Goal: Task Accomplishment & Management: Use online tool/utility

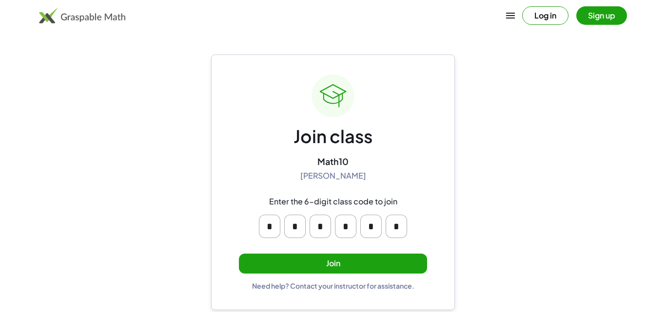
click at [339, 266] on button "Join" at bounding box center [333, 264] width 188 height 20
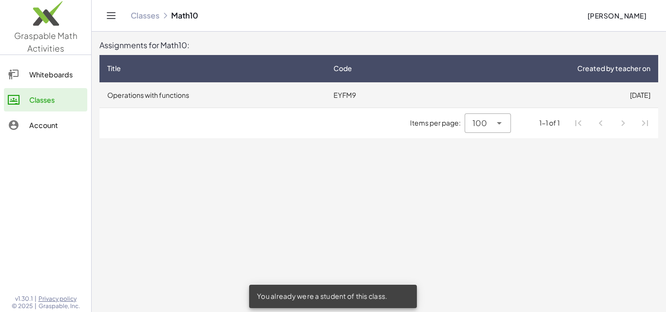
click at [236, 92] on td "Operations with functions" at bounding box center [212, 94] width 226 height 25
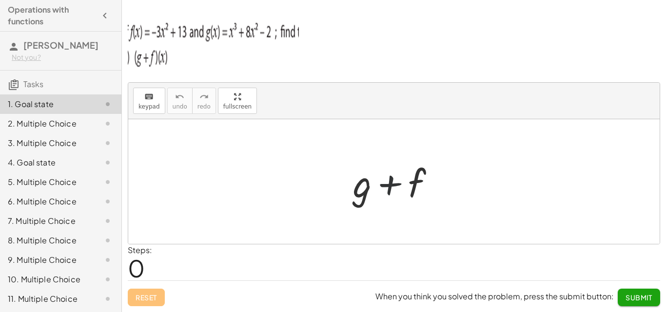
click at [390, 163] on div at bounding box center [397, 182] width 99 height 50
click at [378, 196] on div at bounding box center [397, 182] width 99 height 50
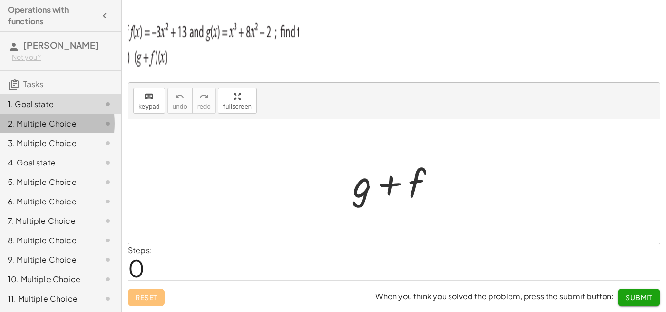
click at [24, 153] on div "2. Multiple Choice" at bounding box center [60, 162] width 121 height 19
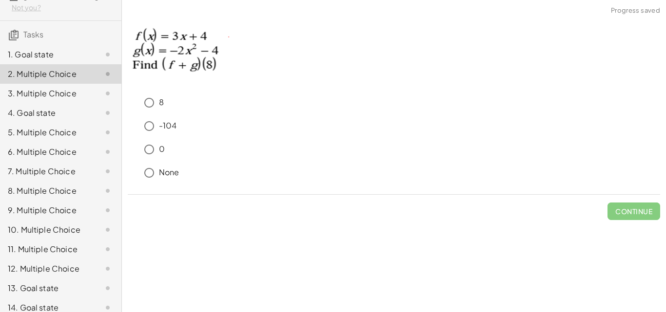
scroll to position [84, 0]
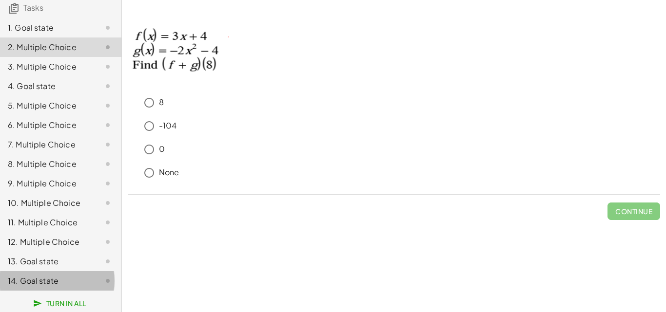
click at [60, 273] on div "14. Goal state" at bounding box center [60, 280] width 121 height 19
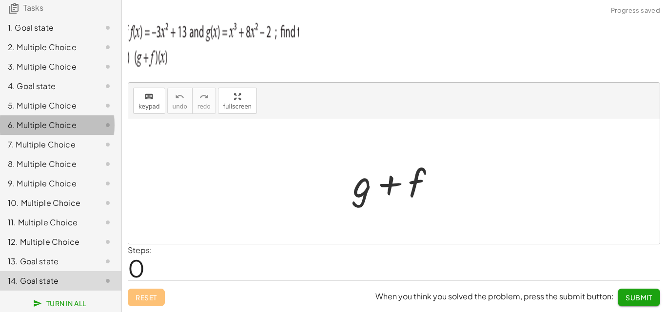
click at [54, 119] on div "6. Multiple Choice" at bounding box center [47, 125] width 78 height 12
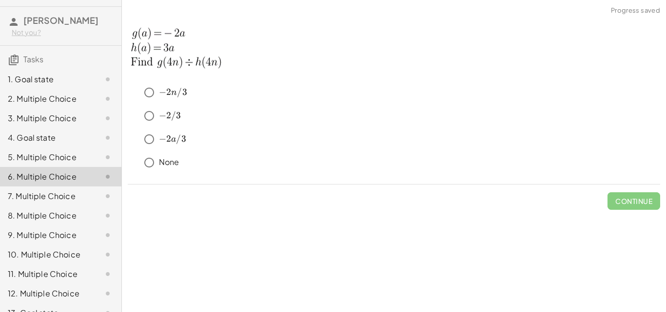
scroll to position [15, 0]
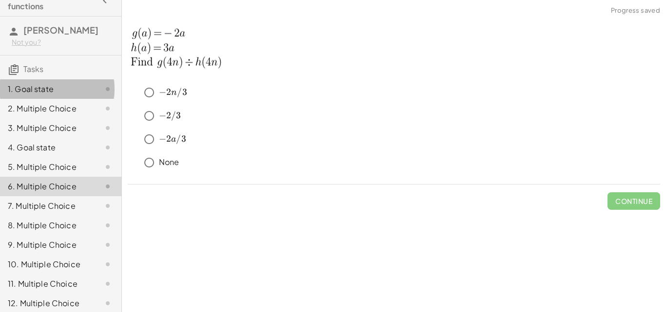
click at [61, 93] on div "1. Goal state" at bounding box center [47, 89] width 78 height 12
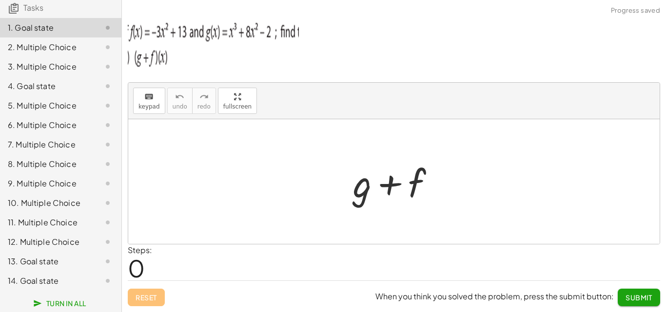
scroll to position [0, 0]
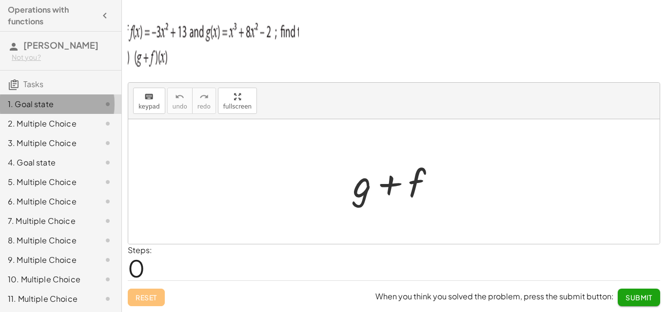
click at [62, 115] on div "1. Goal state 2. Multiple Choice 3. Multiple Choice 4. Goal state 5. Multiple C…" at bounding box center [60, 231] width 121 height 281
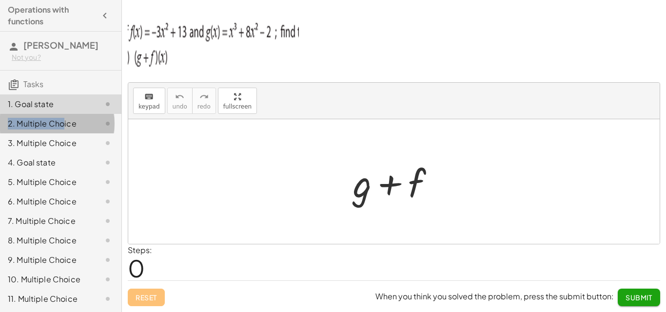
click at [62, 153] on div "2. Multiple Choice" at bounding box center [60, 162] width 121 height 19
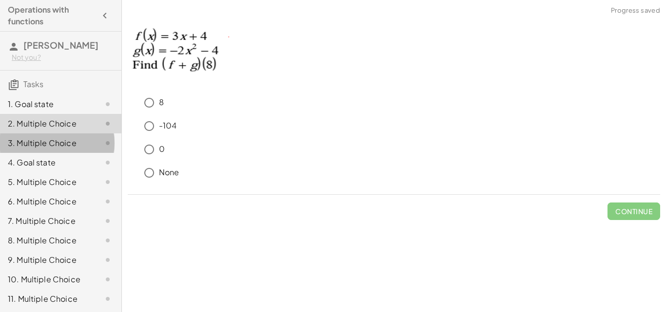
click at [88, 138] on div at bounding box center [99, 143] width 27 height 12
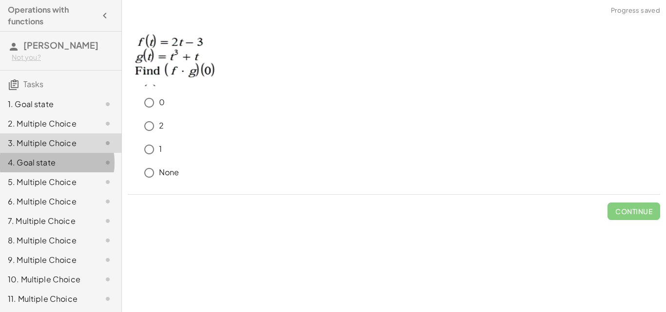
click at [86, 157] on div at bounding box center [99, 163] width 27 height 12
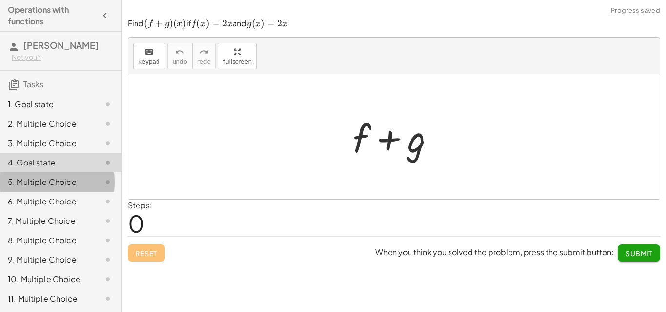
click at [102, 179] on icon at bounding box center [108, 182] width 12 height 12
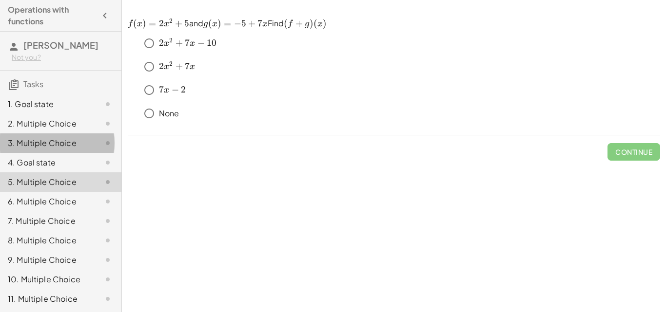
click at [44, 142] on div "3. Multiple Choice" at bounding box center [47, 143] width 78 height 12
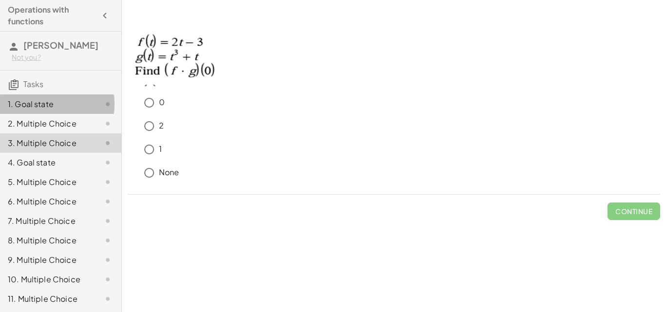
click at [28, 110] on div "1. Goal state" at bounding box center [47, 104] width 78 height 12
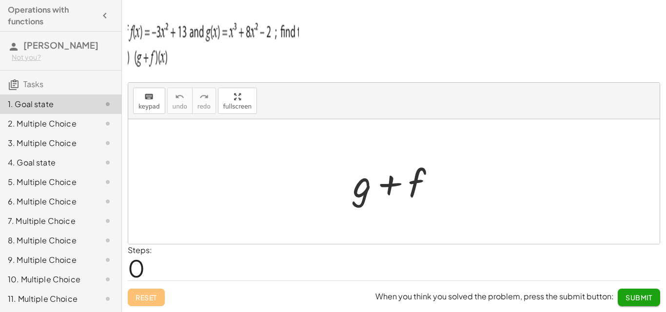
click at [42, 119] on div "2. Multiple Choice" at bounding box center [47, 124] width 78 height 12
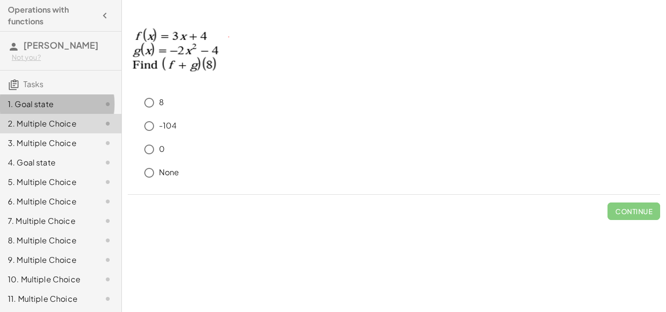
click at [27, 103] on div "1. Goal state" at bounding box center [47, 104] width 78 height 12
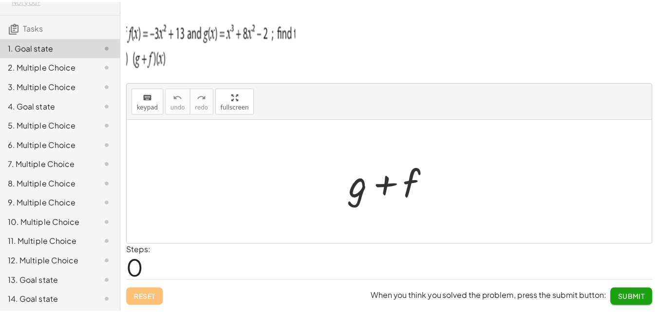
scroll to position [84, 0]
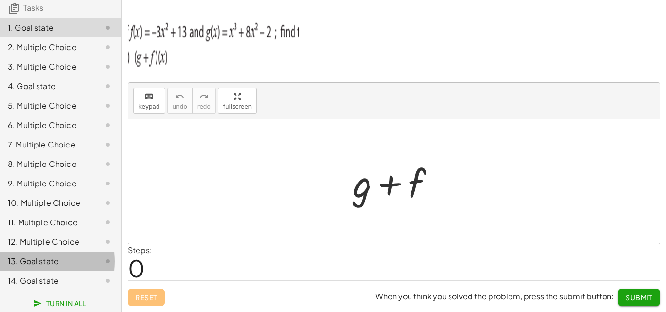
click at [55, 256] on div "13. Goal state" at bounding box center [47, 262] width 78 height 12
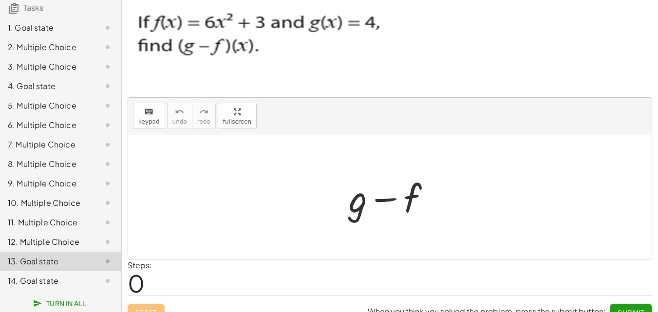
scroll to position [0, 0]
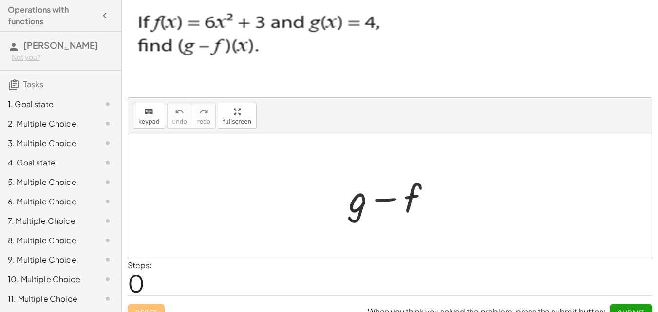
click at [86, 105] on div at bounding box center [99, 104] width 27 height 12
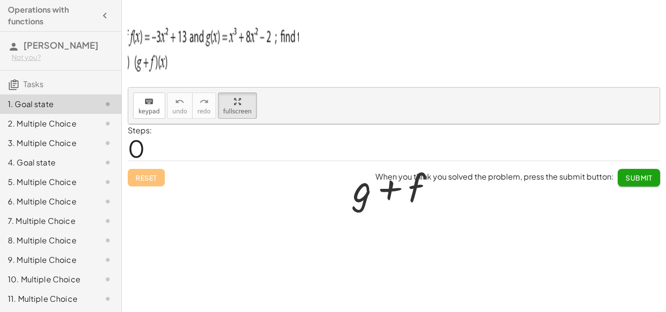
drag, startPoint x: 229, startPoint y: 104, endPoint x: 229, endPoint y: 147, distance: 42.4
click at [229, 124] on div "keyboard keypad undo undo redo redo fullscreen + g + f ×" at bounding box center [393, 106] width 531 height 37
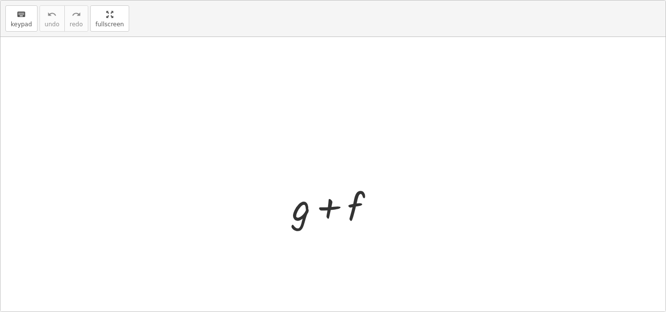
drag, startPoint x: 119, startPoint y: 26, endPoint x: 119, endPoint y: -17, distance: 42.4
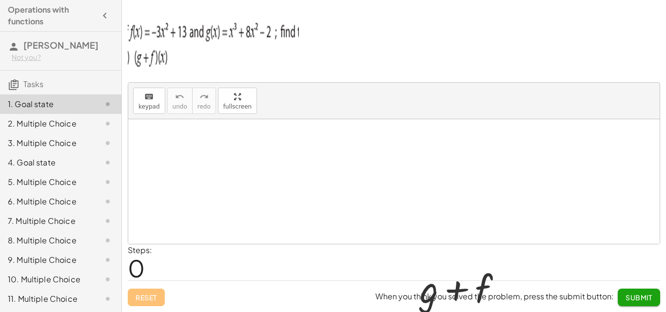
click at [119, 0] on html "Operations with functions [PERSON_NAME] Not you? Tasks 1. Goal state 2. Multipl…" at bounding box center [333, 156] width 666 height 312
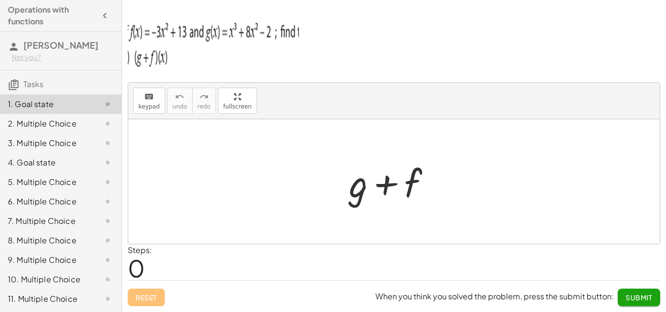
click at [173, 42] on img at bounding box center [213, 42] width 171 height 58
click at [86, 122] on div at bounding box center [99, 124] width 27 height 12
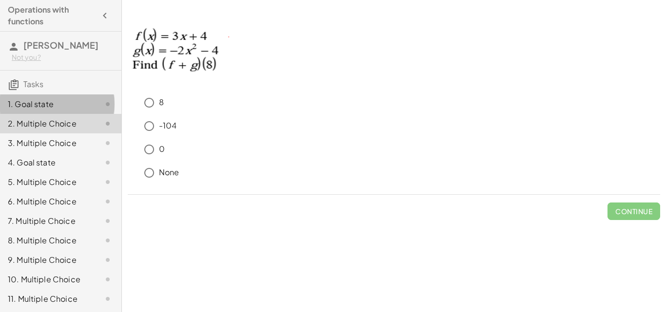
click at [86, 105] on div at bounding box center [99, 104] width 27 height 12
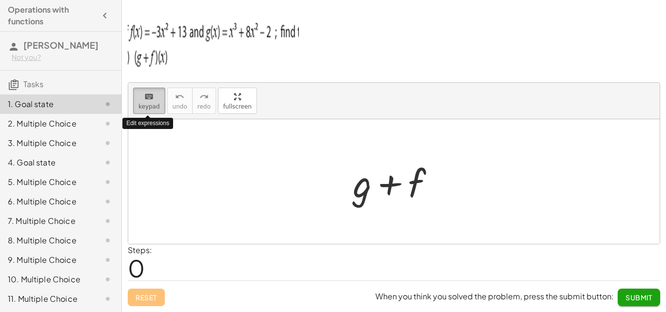
click at [156, 91] on div "keyboard" at bounding box center [148, 97] width 21 height 12
click at [434, 176] on div at bounding box center [397, 182] width 99 height 50
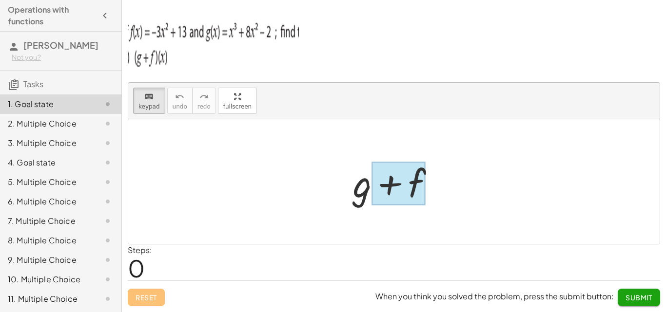
click at [418, 177] on div at bounding box center [398, 183] width 54 height 43
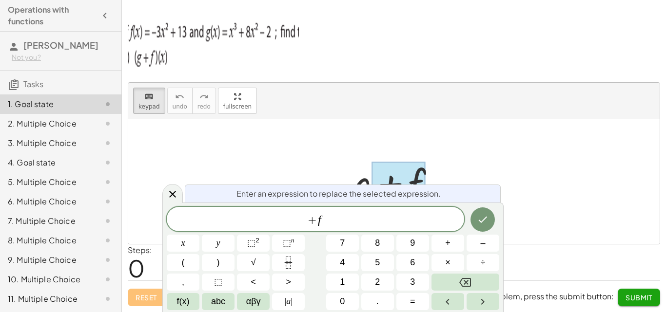
click at [418, 177] on div at bounding box center [398, 183] width 54 height 43
click at [358, 179] on div at bounding box center [397, 182] width 99 height 50
click at [468, 275] on button "Backspace" at bounding box center [465, 282] width 68 height 17
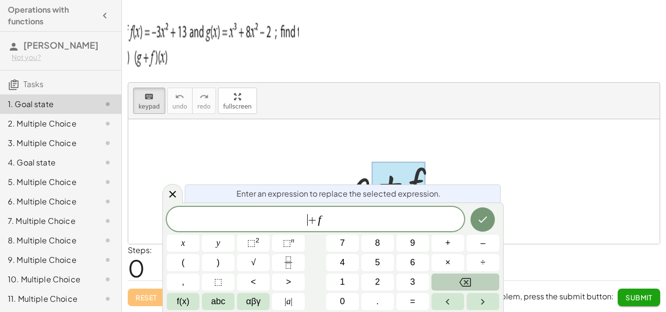
click at [468, 275] on button "Backspace" at bounding box center [465, 282] width 68 height 17
click at [428, 217] on span "+ f ​" at bounding box center [315, 220] width 297 height 14
click at [475, 283] on button "Backspace" at bounding box center [465, 282] width 68 height 17
click at [241, 240] on button "⬚ 2" at bounding box center [253, 243] width 33 height 17
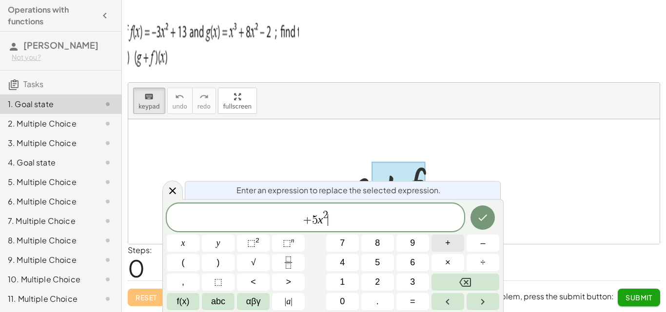
click at [442, 241] on button "+" at bounding box center [447, 243] width 33 height 17
click at [348, 277] on button "1" at bounding box center [342, 282] width 33 height 17
click at [303, 218] on span "5" at bounding box center [302, 220] width 6 height 12
click at [310, 222] on span "+ 5 x ​ 2 + 1 1" at bounding box center [315, 219] width 297 height 18
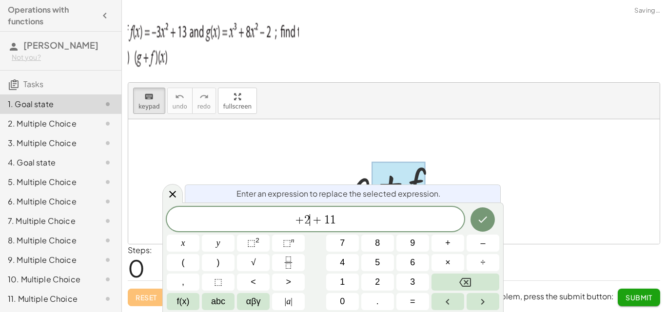
click at [310, 222] on span "+" at bounding box center [317, 220] width 14 height 12
click at [181, 245] on span "x" at bounding box center [183, 243] width 4 height 13
click at [248, 248] on span "⬚" at bounding box center [251, 243] width 8 height 10
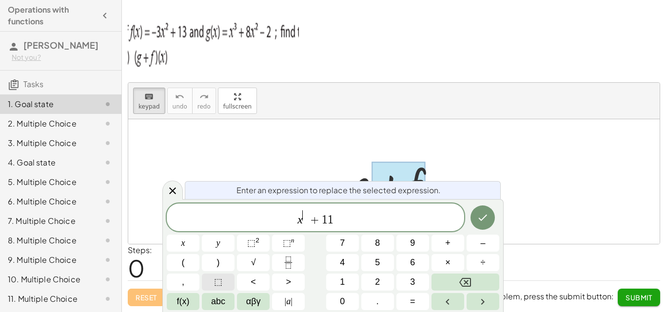
click at [212, 280] on button "⬚" at bounding box center [218, 282] width 33 height 17
click at [304, 216] on span "⬚" at bounding box center [305, 215] width 8 height 11
click at [307, 216] on span "⬚" at bounding box center [305, 215] width 8 height 11
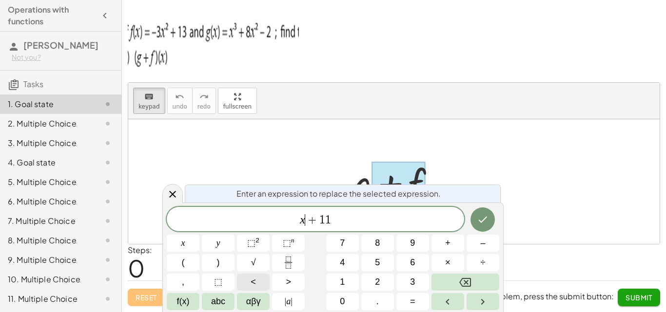
click at [255, 279] on span "<" at bounding box center [252, 282] width 5 height 13
click at [373, 222] on span "x + 1 1 ​" at bounding box center [315, 220] width 297 height 14
click at [458, 274] on button "Backspace" at bounding box center [465, 282] width 68 height 17
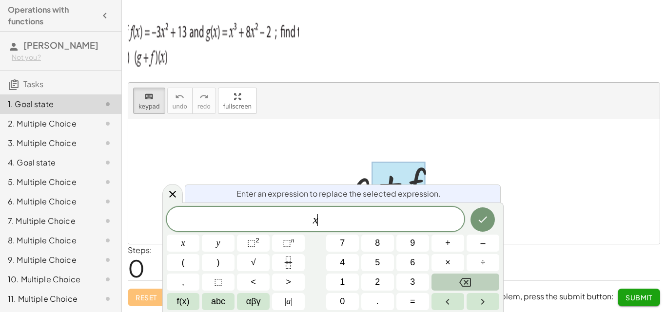
click at [458, 274] on button "Backspace" at bounding box center [465, 282] width 68 height 17
click at [480, 215] on icon "Done" at bounding box center [483, 220] width 12 height 12
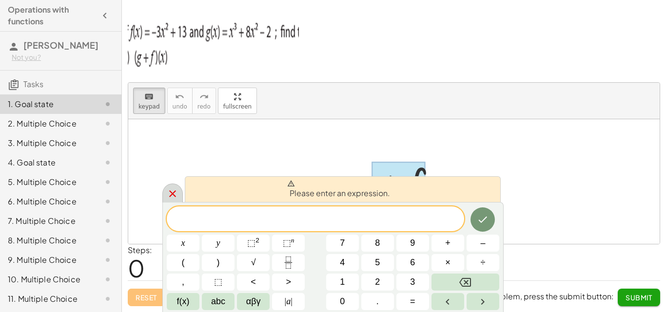
click at [181, 195] on div at bounding box center [172, 193] width 20 height 19
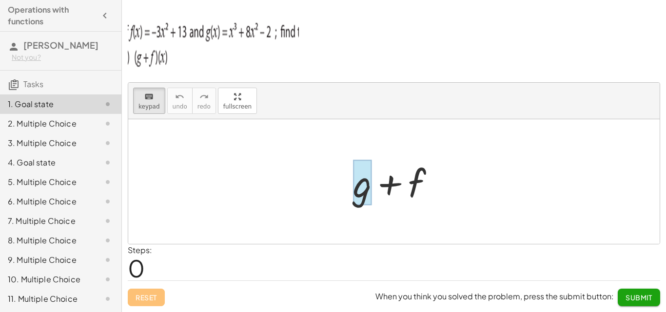
click at [363, 186] on div at bounding box center [362, 182] width 19 height 45
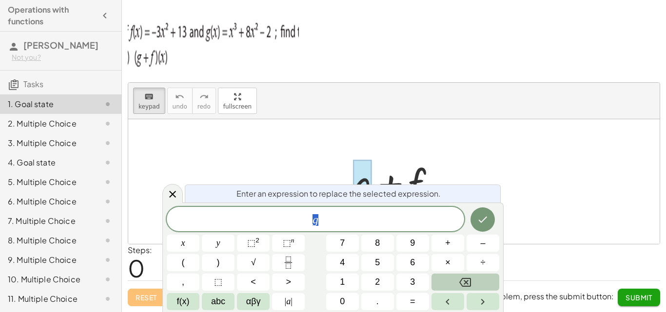
click at [462, 280] on icon "Backspace" at bounding box center [465, 282] width 12 height 9
click at [182, 240] on span "x" at bounding box center [183, 243] width 4 height 13
click at [482, 228] on button "Done" at bounding box center [482, 220] width 24 height 24
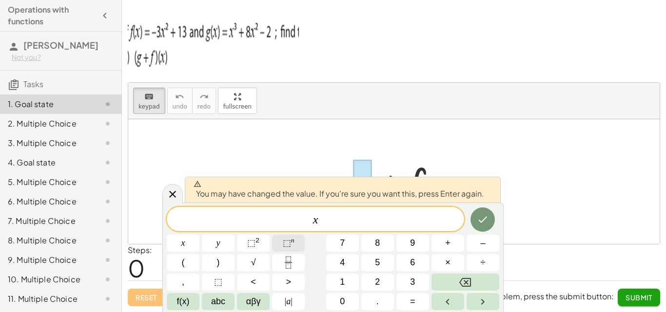
click at [287, 241] on span "⬚" at bounding box center [287, 243] width 8 height 10
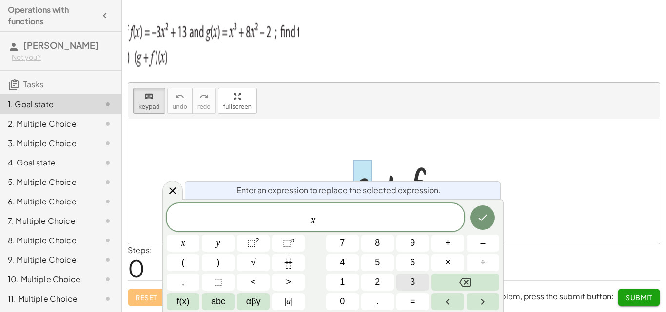
click at [407, 280] on button "3" at bounding box center [412, 282] width 33 height 17
click at [481, 303] on icon "Right arrow" at bounding box center [483, 302] width 12 height 12
click at [491, 218] on button "Done" at bounding box center [482, 218] width 24 height 24
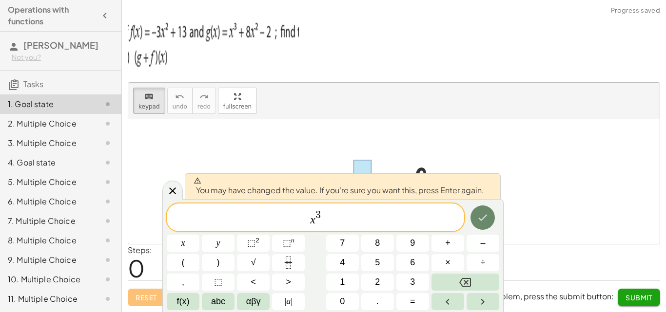
click at [491, 218] on button "Done" at bounding box center [482, 218] width 24 height 24
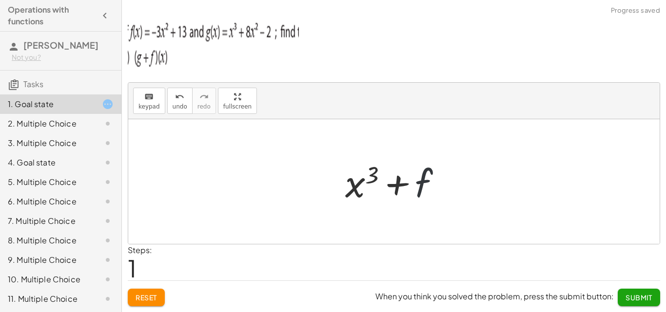
click at [425, 165] on div at bounding box center [397, 182] width 114 height 50
click at [415, 185] on div at bounding box center [397, 182] width 114 height 50
click at [420, 186] on div at bounding box center [397, 182] width 114 height 50
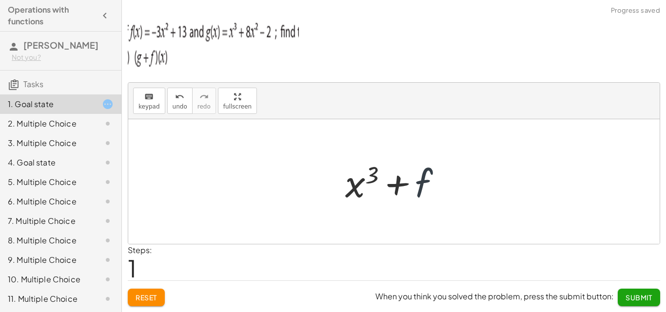
click at [420, 186] on div at bounding box center [397, 182] width 114 height 50
click at [375, 167] on div at bounding box center [397, 182] width 114 height 50
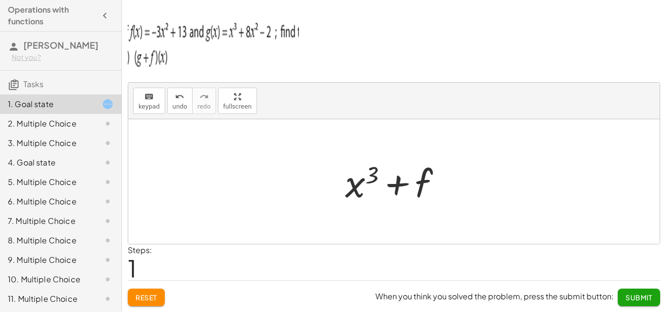
click at [384, 194] on div at bounding box center [397, 182] width 114 height 50
click at [359, 169] on div at bounding box center [397, 182] width 114 height 50
click at [359, 185] on div at bounding box center [397, 182] width 114 height 50
click at [426, 191] on div at bounding box center [397, 182] width 114 height 50
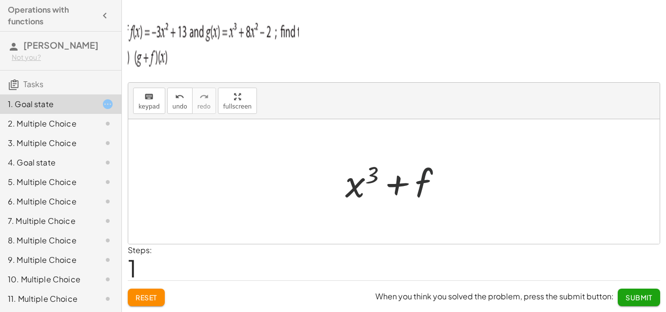
click at [426, 191] on div at bounding box center [397, 182] width 114 height 50
click at [421, 191] on div at bounding box center [397, 182] width 114 height 50
click at [415, 186] on div at bounding box center [397, 182] width 114 height 50
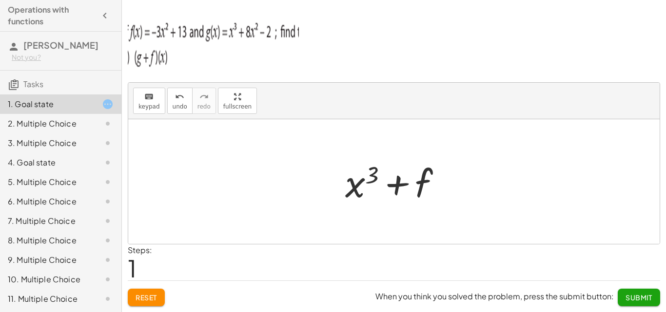
click at [422, 187] on div at bounding box center [397, 182] width 114 height 50
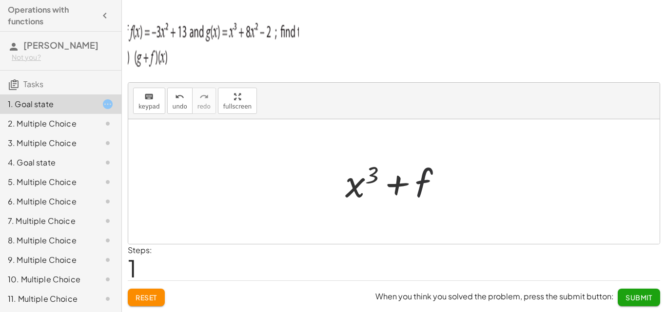
click at [422, 187] on div at bounding box center [397, 182] width 114 height 50
click at [228, 147] on div "keyboard keypad undo undo redo redo fullscreen + g + f + f + x 3 ×" at bounding box center [393, 163] width 531 height 161
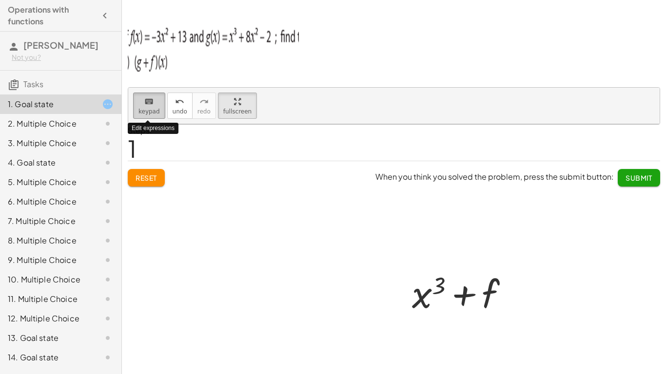
click at [144, 96] on icon "keyboard" at bounding box center [148, 102] width 9 height 12
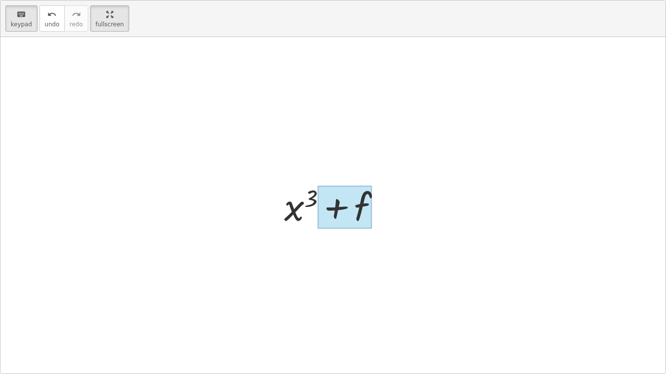
click at [364, 202] on div at bounding box center [345, 207] width 54 height 43
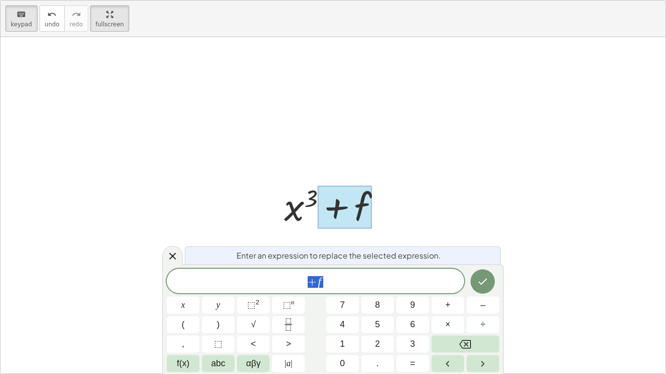
click at [352, 278] on span "+ f" at bounding box center [315, 282] width 297 height 14
click at [380, 312] on button "5" at bounding box center [377, 324] width 33 height 17
click at [186, 304] on button "x" at bounding box center [183, 305] width 33 height 17
click at [257, 299] on sup "2" at bounding box center [257, 302] width 4 height 7
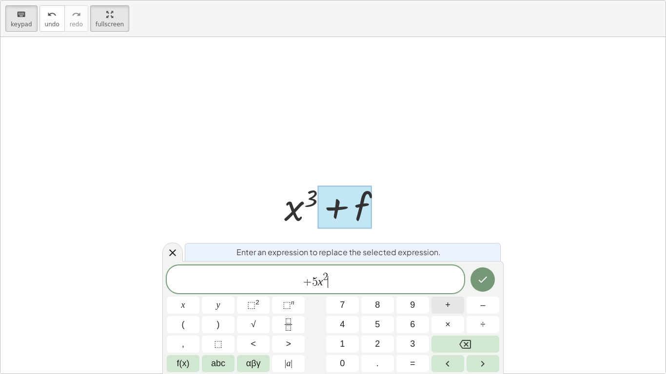
click at [443, 307] on button "+" at bounding box center [447, 305] width 33 height 17
click at [334, 312] on button "1" at bounding box center [342, 344] width 33 height 17
click at [478, 274] on icon "Done" at bounding box center [483, 280] width 12 height 12
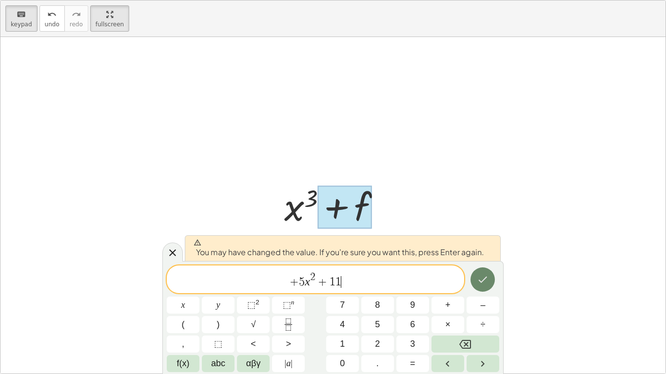
click at [478, 274] on icon "Done" at bounding box center [483, 280] width 12 height 12
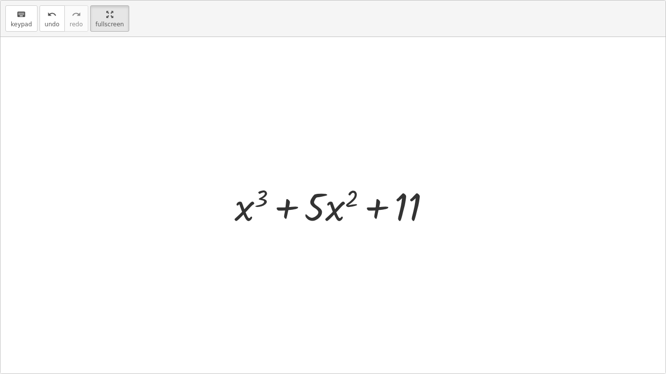
click at [478, 274] on div at bounding box center [332, 205] width 665 height 337
click at [122, 25] on div "keyboard keypad undo [PERSON_NAME] redo fullscreen" at bounding box center [332, 18] width 665 height 37
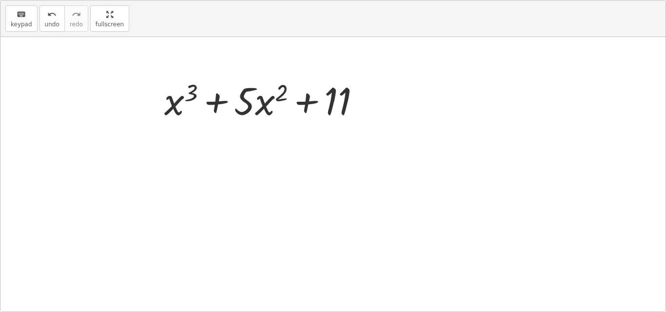
drag, startPoint x: 107, startPoint y: 23, endPoint x: 107, endPoint y: -19, distance: 42.4
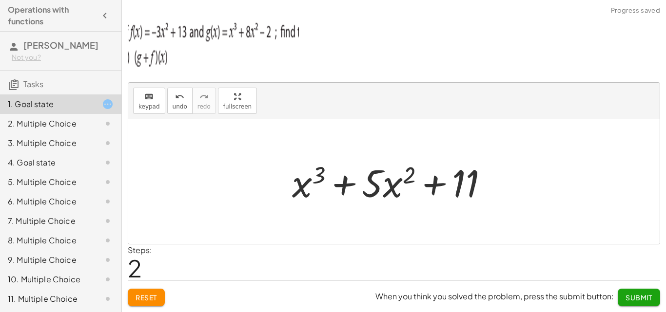
click at [107, 0] on html "Operations with functions [PERSON_NAME] Not you? Tasks 1. Goal state 2. Multipl…" at bounding box center [333, 156] width 666 height 312
click at [24, 118] on div "2. Multiple Choice" at bounding box center [47, 124] width 78 height 12
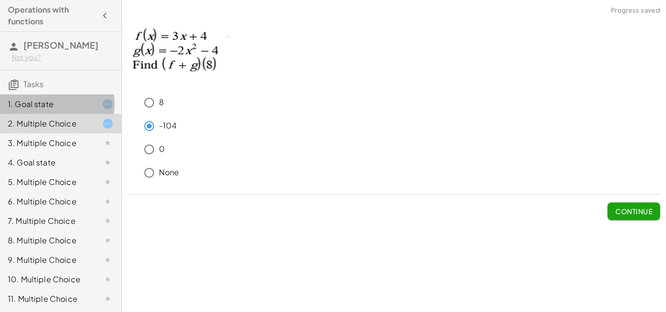
click at [29, 100] on div "1. Goal state" at bounding box center [47, 104] width 78 height 12
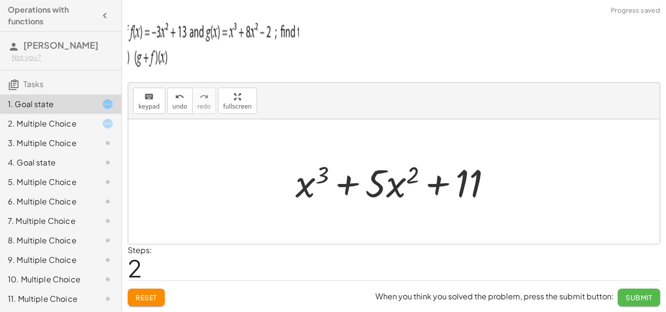
click at [641, 300] on span "Submit" at bounding box center [638, 297] width 27 height 9
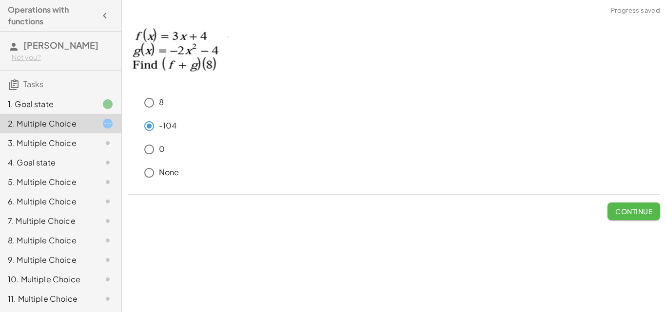
click at [644, 203] on button "Continue" at bounding box center [633, 212] width 53 height 18
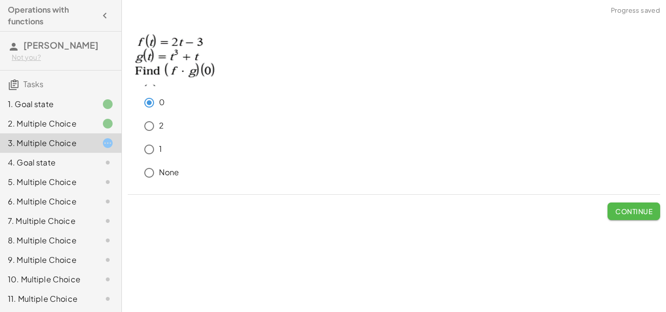
click at [639, 208] on span "Continue" at bounding box center [633, 211] width 37 height 9
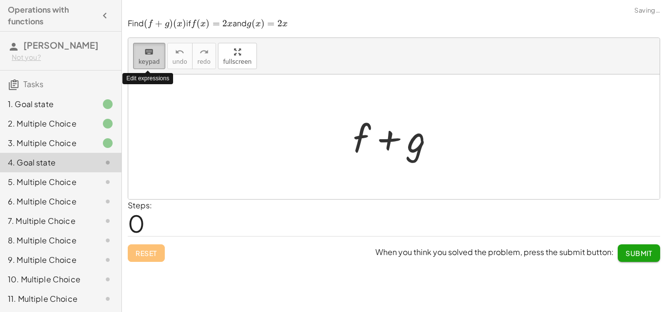
click at [152, 57] on icon "keyboard" at bounding box center [148, 52] width 9 height 12
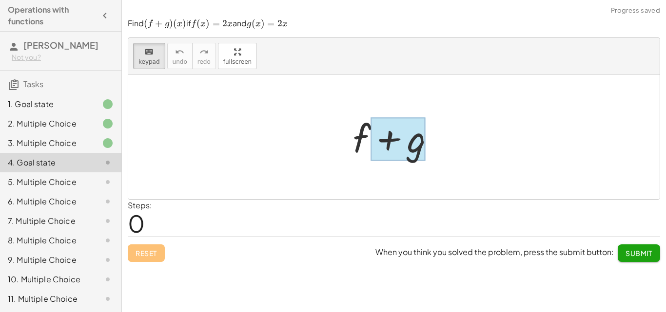
click at [406, 137] on div at bounding box center [397, 138] width 55 height 43
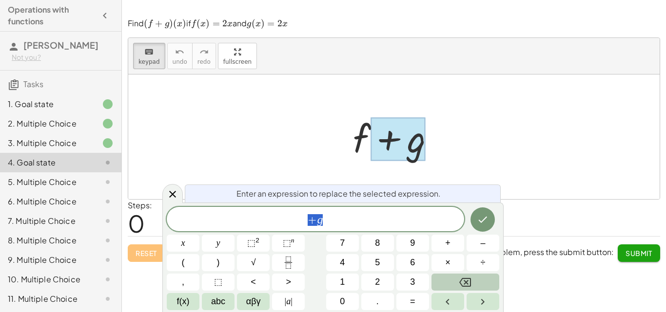
click at [469, 278] on icon "Backspace" at bounding box center [465, 283] width 12 height 12
click at [187, 242] on button "x" at bounding box center [183, 243] width 33 height 17
click at [489, 225] on button "Done" at bounding box center [482, 220] width 24 height 24
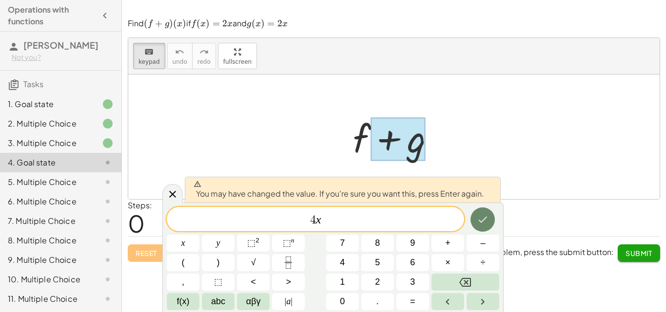
click at [489, 225] on button "Done" at bounding box center [482, 220] width 24 height 24
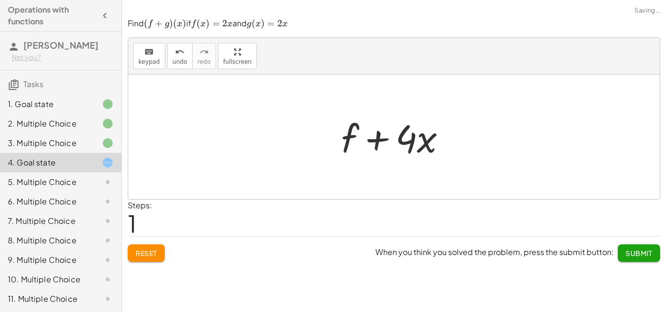
click at [489, 225] on div "Steps: 1" at bounding box center [394, 218] width 532 height 36
click at [373, 142] on div at bounding box center [397, 137] width 122 height 50
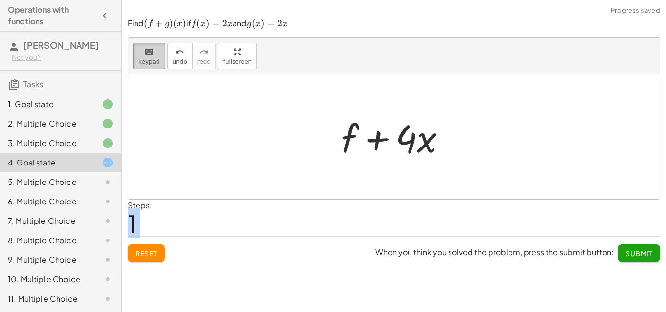
click at [144, 54] on icon "keyboard" at bounding box center [148, 52] width 9 height 12
click at [379, 133] on div at bounding box center [397, 137] width 122 height 50
drag, startPoint x: 379, startPoint y: 133, endPoint x: 378, endPoint y: 138, distance: 5.0
click at [378, 138] on div at bounding box center [397, 137] width 122 height 50
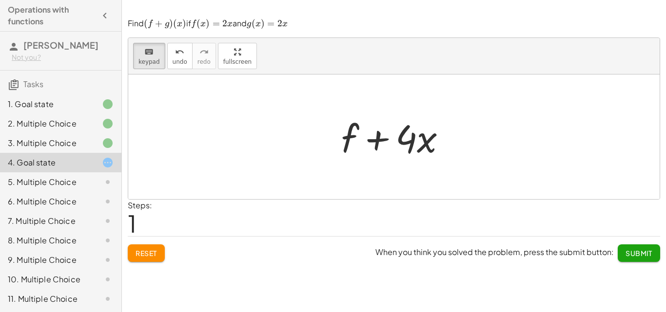
click at [378, 138] on div at bounding box center [397, 137] width 122 height 50
click at [351, 138] on div at bounding box center [350, 137] width 18 height 45
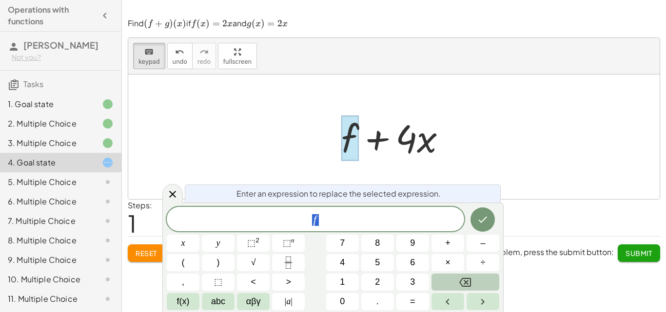
click at [470, 278] on icon "Backspace" at bounding box center [465, 283] width 12 height 12
click at [477, 230] on button "Done" at bounding box center [482, 220] width 24 height 24
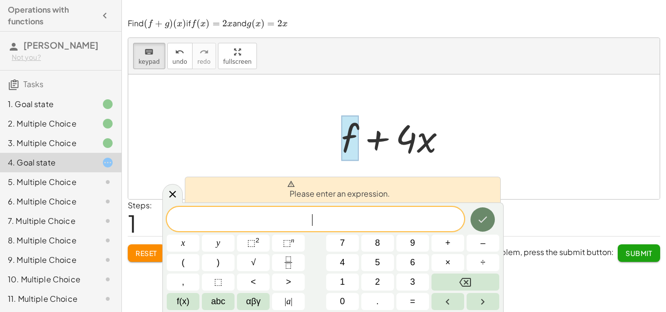
click at [477, 230] on button "Done" at bounding box center [482, 220] width 24 height 24
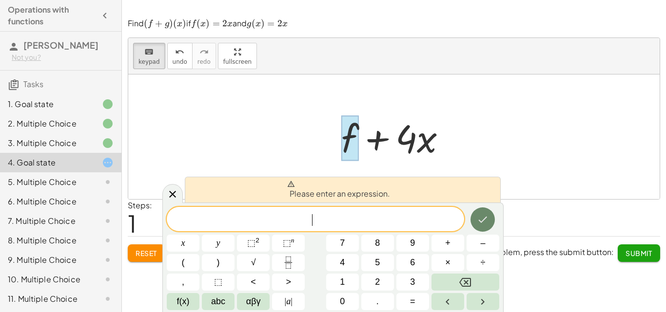
click at [477, 230] on button "Done" at bounding box center [482, 220] width 24 height 24
click at [173, 200] on icon at bounding box center [173, 195] width 12 height 12
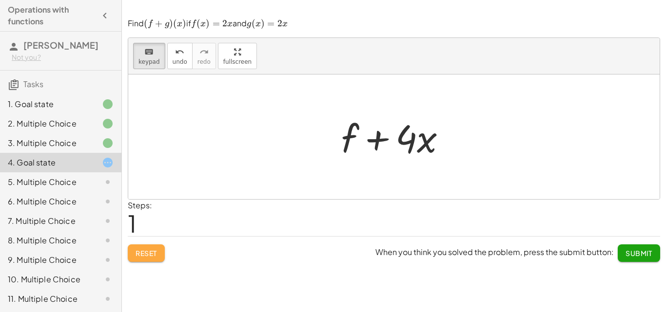
click at [155, 254] on span "Reset" at bounding box center [145, 253] width 21 height 9
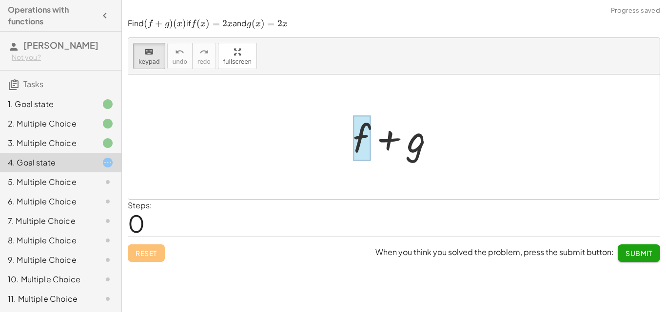
click at [359, 130] on div at bounding box center [362, 137] width 18 height 45
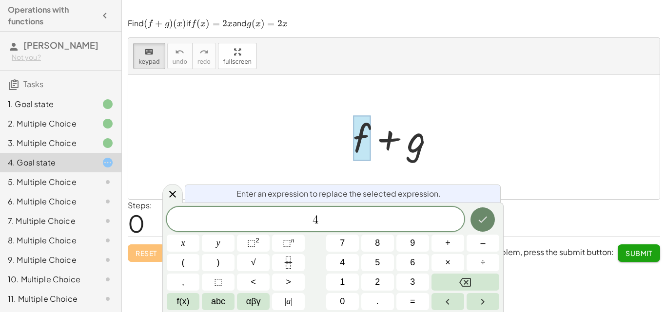
click at [479, 227] on button "Done" at bounding box center [482, 220] width 24 height 24
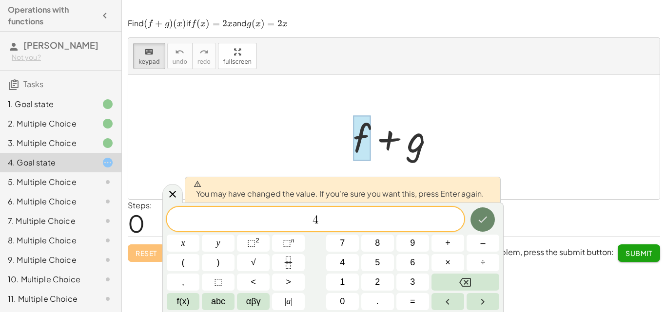
click at [479, 227] on button "Done" at bounding box center [482, 220] width 24 height 24
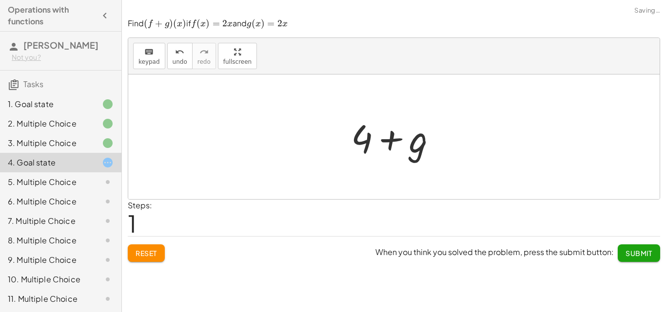
click at [479, 227] on div "Steps: 1" at bounding box center [394, 218] width 532 height 36
click at [417, 145] on div at bounding box center [397, 137] width 103 height 50
click at [388, 138] on div at bounding box center [397, 137] width 103 height 50
click at [159, 46] on button "keyboard keypad" at bounding box center [149, 56] width 32 height 26
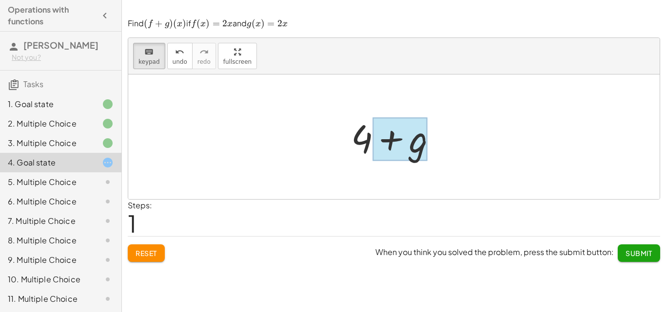
click at [401, 157] on div at bounding box center [399, 138] width 55 height 43
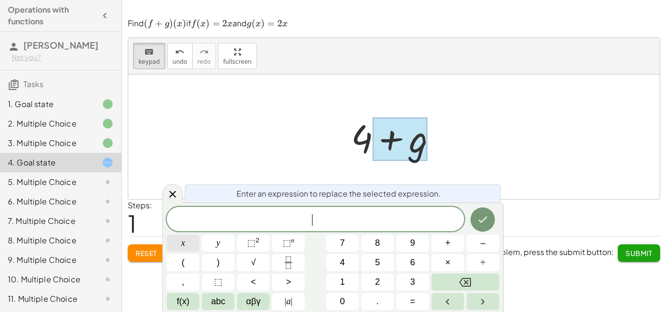
click at [182, 243] on span "x" at bounding box center [183, 243] width 4 height 13
click at [486, 220] on icon "Done" at bounding box center [483, 220] width 12 height 12
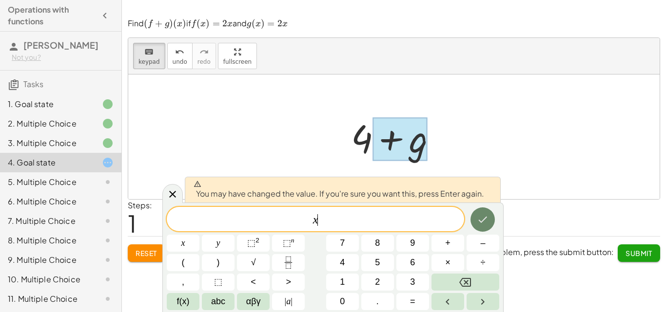
click at [486, 220] on icon "Done" at bounding box center [483, 220] width 12 height 12
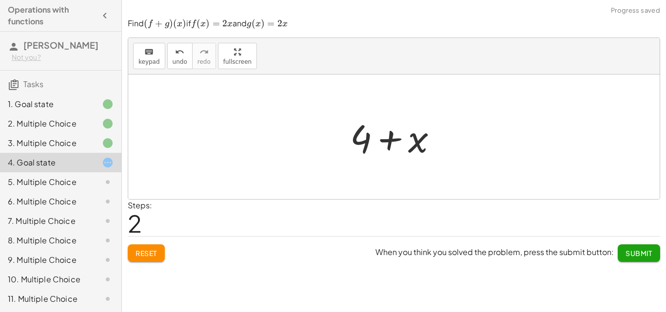
click at [387, 139] on div at bounding box center [397, 137] width 105 height 50
click at [141, 51] on div "keyboard" at bounding box center [148, 52] width 21 height 12
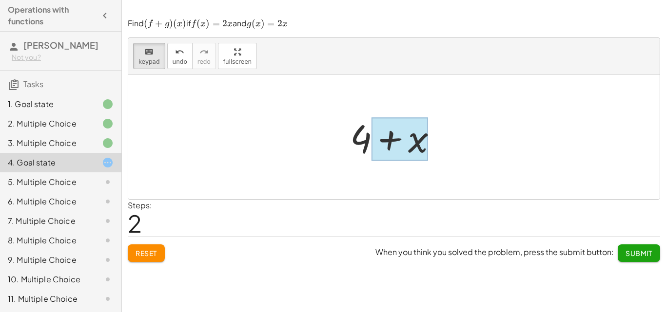
click at [393, 143] on div at bounding box center [399, 138] width 57 height 43
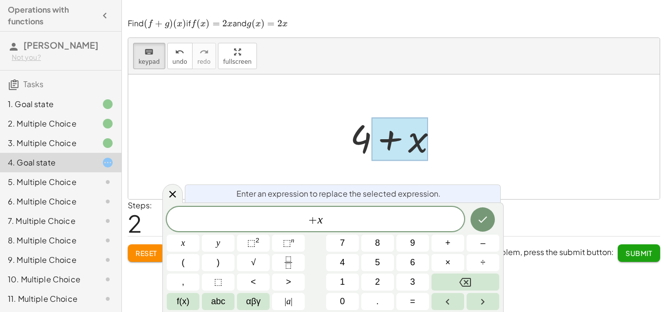
click at [393, 143] on div at bounding box center [399, 138] width 57 height 43
click at [314, 220] on span "+" at bounding box center [312, 220] width 9 height 12
click at [470, 281] on icon "Backspace" at bounding box center [465, 282] width 12 height 9
click at [482, 213] on button "Done" at bounding box center [482, 220] width 24 height 24
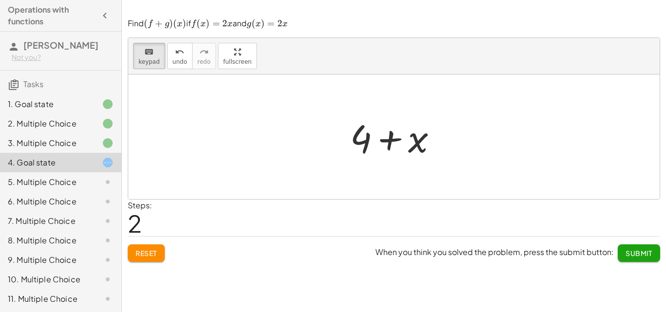
click at [482, 213] on div "Steps: 2" at bounding box center [394, 218] width 532 height 36
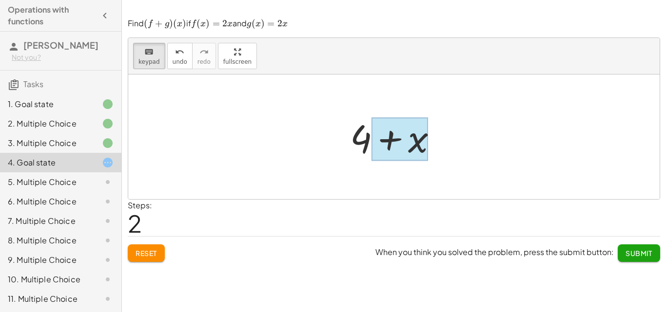
click at [398, 138] on div at bounding box center [399, 138] width 57 height 43
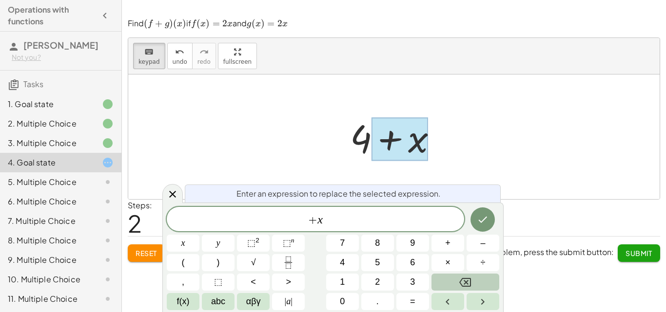
click at [454, 282] on button "Backspace" at bounding box center [465, 282] width 68 height 17
click at [484, 223] on icon "Done" at bounding box center [483, 220] width 12 height 12
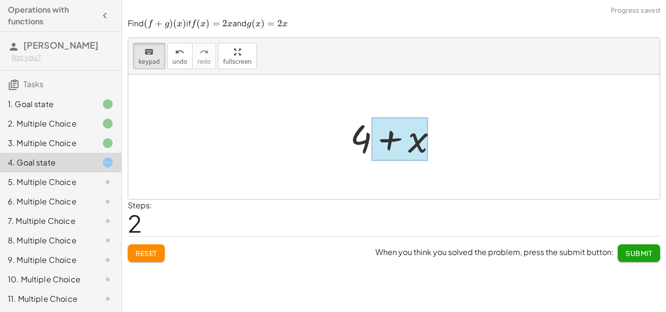
click at [415, 132] on div at bounding box center [399, 138] width 57 height 43
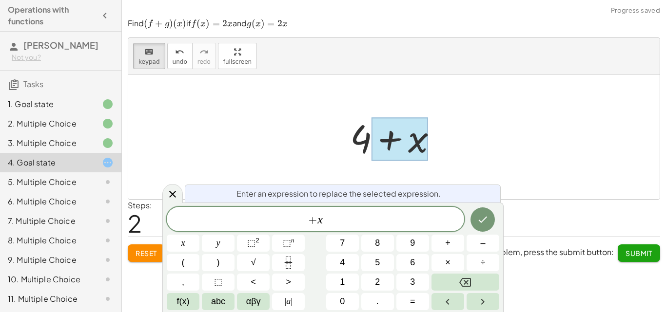
click at [415, 132] on div at bounding box center [399, 138] width 57 height 43
click at [409, 222] on span "+ x ​" at bounding box center [315, 220] width 297 height 14
click at [490, 215] on button "Done" at bounding box center [482, 220] width 24 height 24
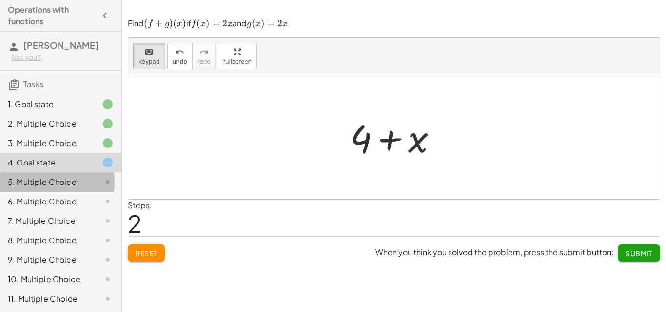
click at [93, 185] on div at bounding box center [99, 182] width 27 height 12
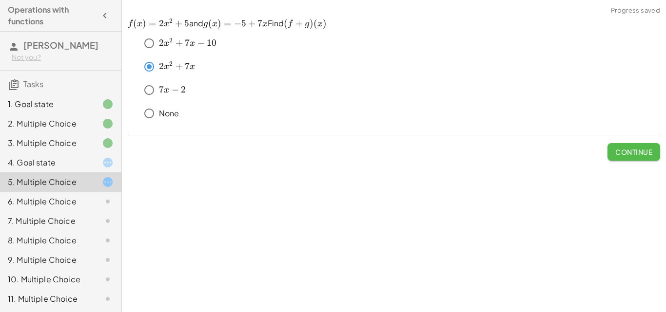
click at [638, 152] on span "Continue" at bounding box center [633, 152] width 37 height 9
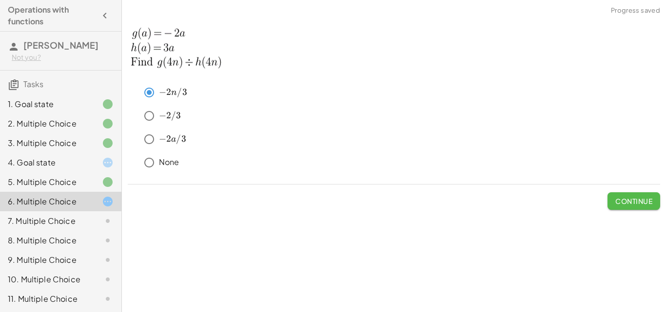
click at [625, 203] on span "Continue" at bounding box center [633, 201] width 37 height 9
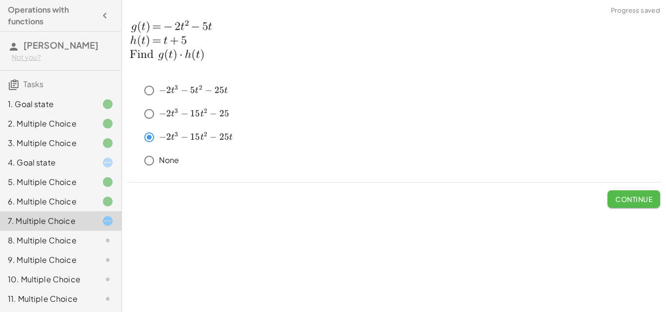
click at [631, 197] on span "Continue" at bounding box center [633, 199] width 37 height 9
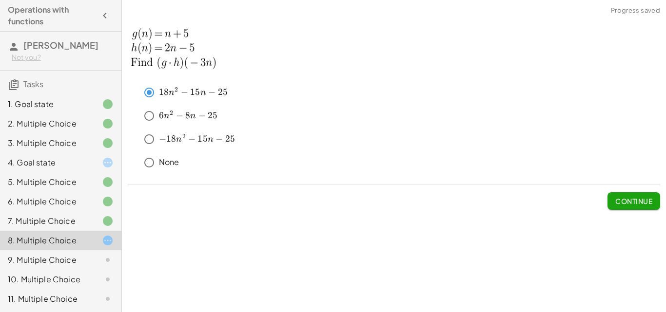
click at [630, 198] on span "Continue" at bounding box center [633, 201] width 37 height 9
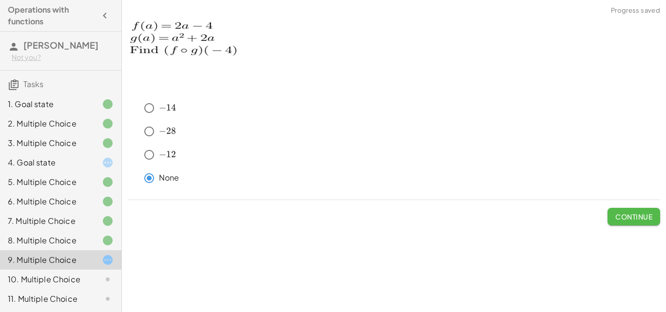
click at [645, 215] on span "Continue" at bounding box center [633, 216] width 37 height 9
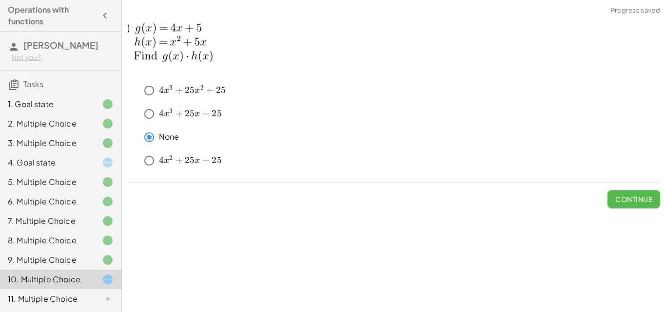
click at [641, 205] on button "Continue" at bounding box center [633, 200] width 53 height 18
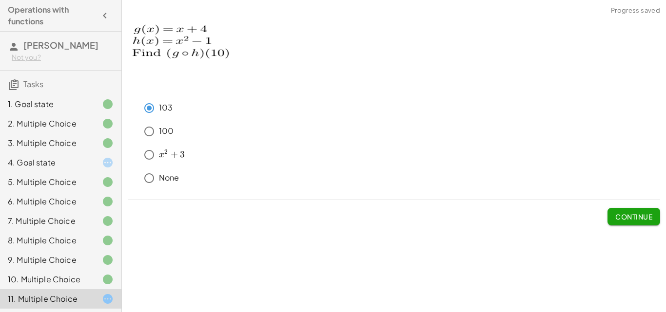
click at [620, 222] on button "Continue" at bounding box center [633, 217] width 53 height 18
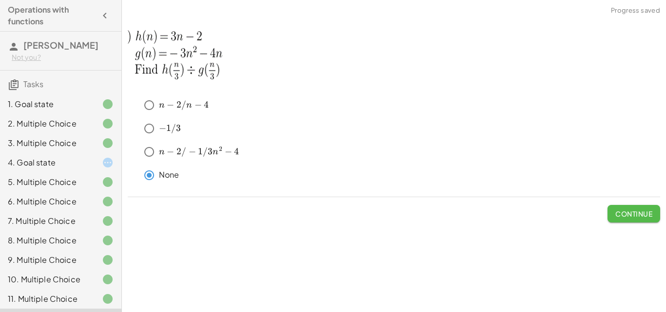
click at [636, 208] on button "Continue" at bounding box center [633, 214] width 53 height 18
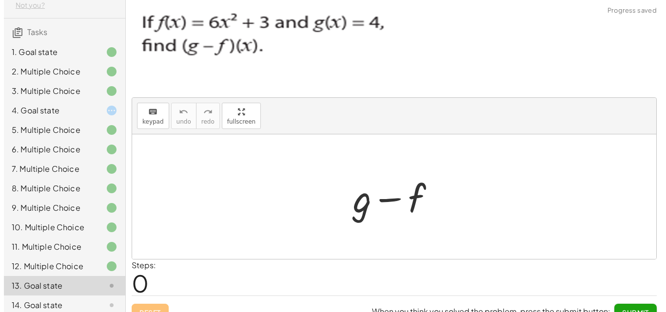
scroll to position [84, 0]
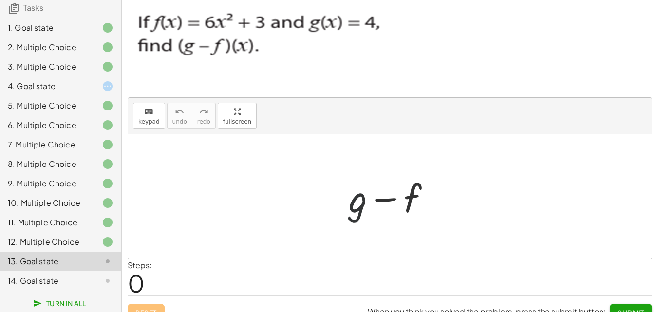
click at [355, 216] on div at bounding box center [393, 197] width 99 height 50
click at [151, 108] on icon "keyboard" at bounding box center [148, 112] width 9 height 12
click at [349, 199] on div at bounding box center [358, 197] width 19 height 45
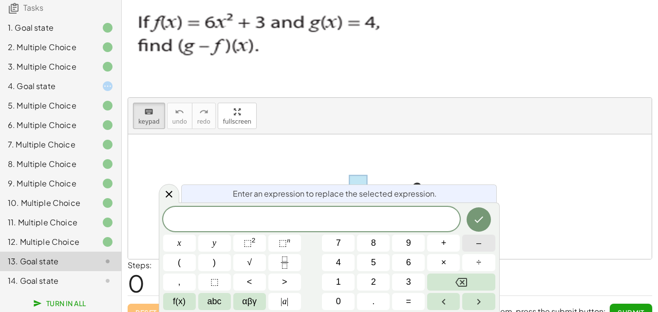
click at [480, 236] on button "–" at bounding box center [478, 243] width 33 height 17
click at [395, 259] on button "6" at bounding box center [408, 262] width 33 height 17
click at [193, 243] on button "x" at bounding box center [179, 243] width 33 height 17
click at [255, 239] on sup "2" at bounding box center [254, 240] width 4 height 7
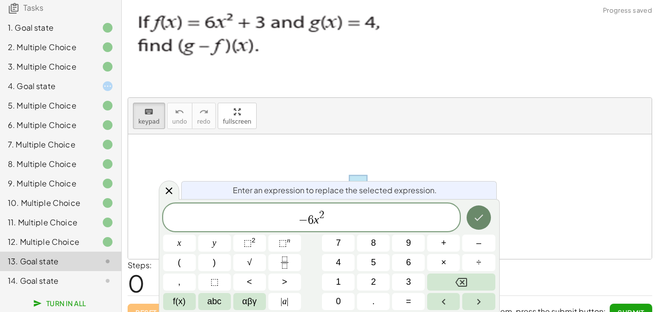
click at [475, 223] on icon "Done" at bounding box center [479, 218] width 12 height 12
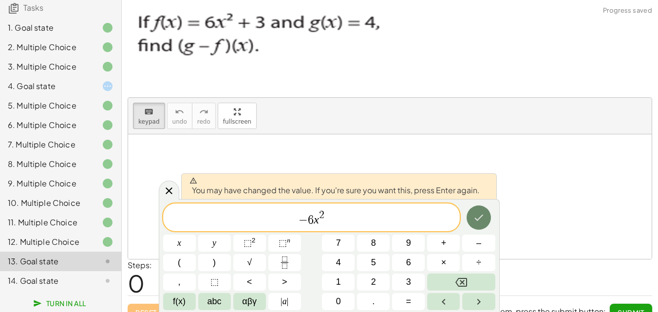
click at [475, 223] on icon "Done" at bounding box center [479, 218] width 12 height 12
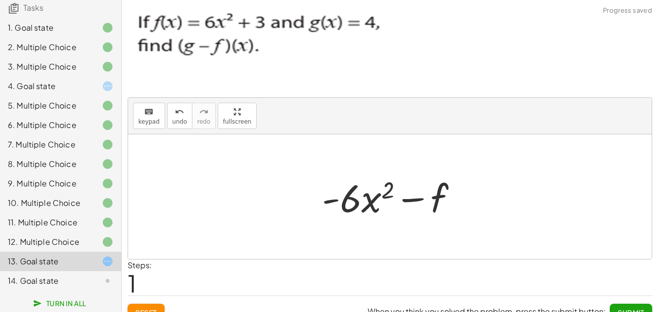
click at [475, 223] on div at bounding box center [390, 196] width 524 height 125
click at [430, 189] on div at bounding box center [393, 197] width 153 height 50
click at [432, 189] on div at bounding box center [393, 197] width 153 height 50
click at [148, 108] on icon "keyboard" at bounding box center [148, 112] width 9 height 12
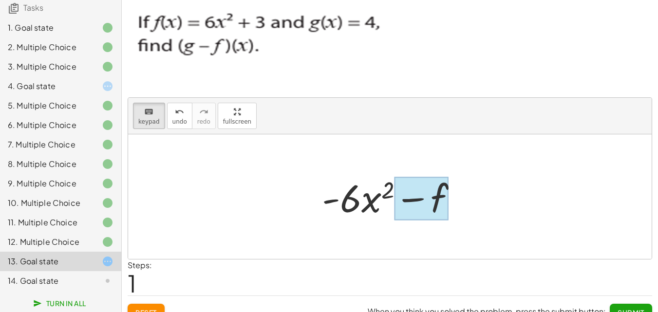
click at [442, 205] on div at bounding box center [422, 198] width 54 height 43
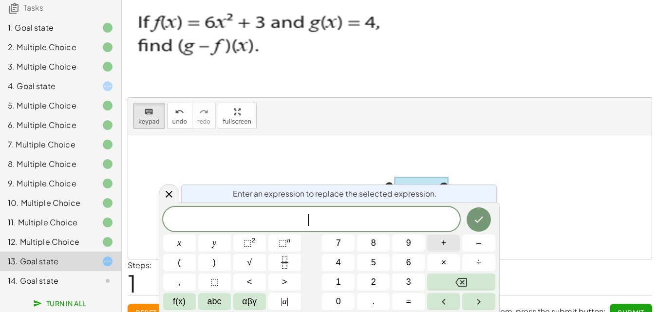
click at [445, 243] on span "+" at bounding box center [443, 243] width 5 height 13
click at [343, 240] on button "7" at bounding box center [338, 243] width 33 height 17
click at [474, 217] on icon "Done" at bounding box center [479, 220] width 12 height 12
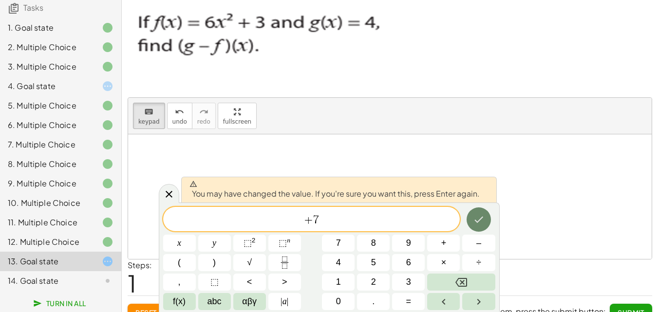
click at [474, 217] on icon "Done" at bounding box center [479, 220] width 12 height 12
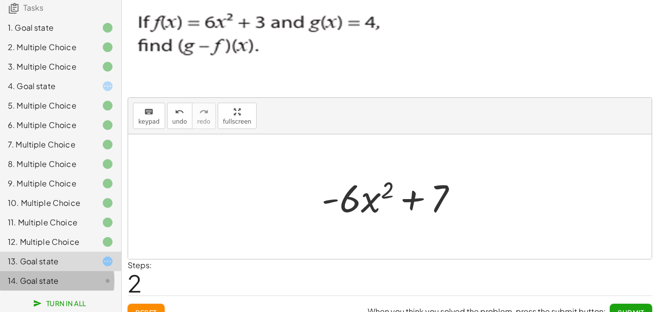
click at [104, 275] on icon at bounding box center [108, 281] width 12 height 12
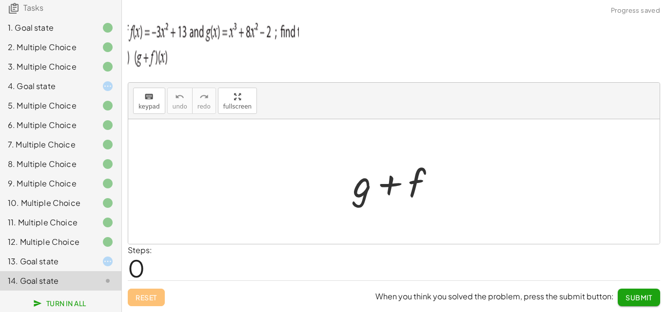
click at [353, 199] on div at bounding box center [397, 182] width 99 height 50
click at [363, 186] on div at bounding box center [397, 182] width 99 height 50
click at [146, 107] on span "keypad" at bounding box center [148, 106] width 21 height 7
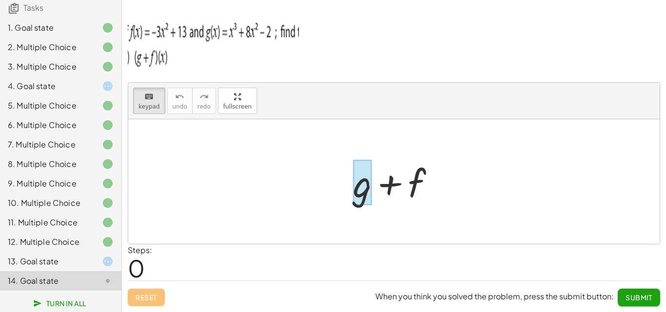
click at [354, 195] on div at bounding box center [362, 182] width 19 height 45
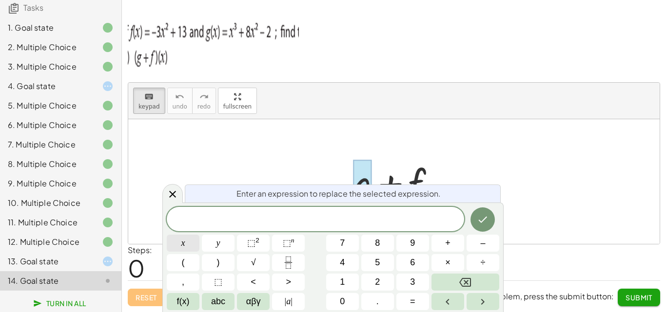
click at [175, 244] on button "x" at bounding box center [183, 243] width 33 height 17
click at [290, 244] on span "⬚" at bounding box center [287, 243] width 8 height 10
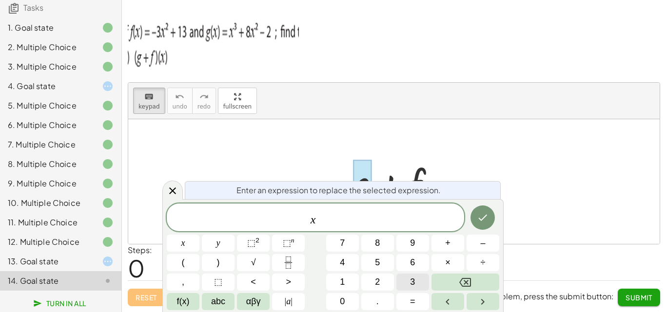
click at [411, 278] on span "3" at bounding box center [412, 282] width 5 height 13
click at [490, 296] on button "Right arrow" at bounding box center [482, 301] width 33 height 17
click at [476, 221] on button "Done" at bounding box center [482, 218] width 24 height 24
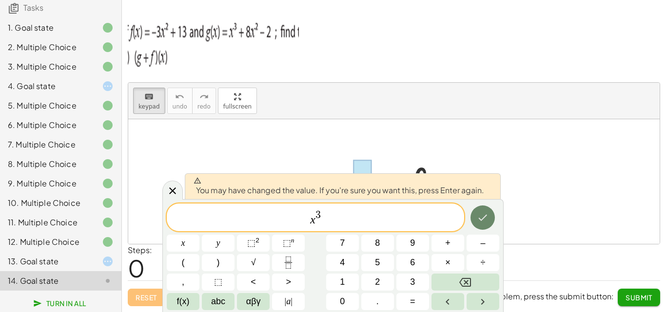
click at [476, 221] on button "Done" at bounding box center [482, 218] width 24 height 24
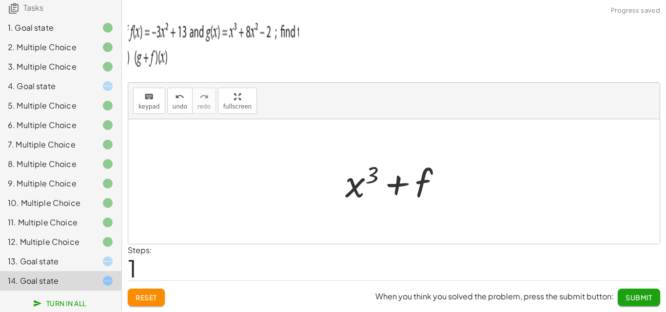
click at [416, 174] on div at bounding box center [397, 182] width 114 height 50
click at [142, 95] on div "keyboard" at bounding box center [148, 97] width 21 height 12
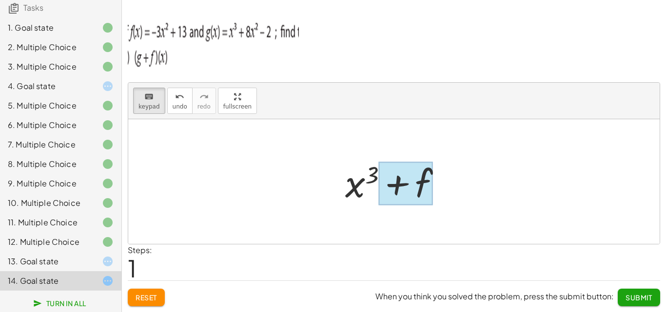
click at [425, 171] on div at bounding box center [406, 183] width 54 height 43
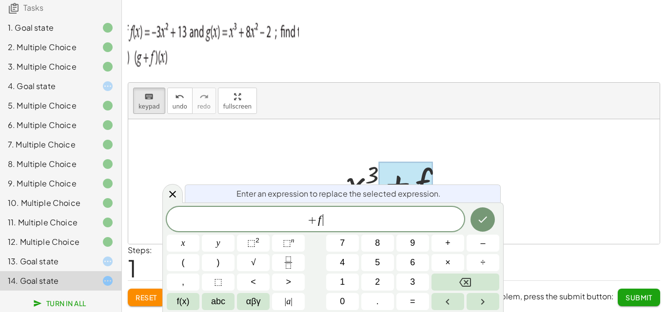
click at [396, 224] on span "+ f ​" at bounding box center [315, 220] width 297 height 14
click at [373, 257] on button "5" at bounding box center [377, 262] width 33 height 17
click at [183, 246] on span "x" at bounding box center [183, 243] width 4 height 13
click at [261, 245] on button "⬚ 2" at bounding box center [253, 243] width 33 height 17
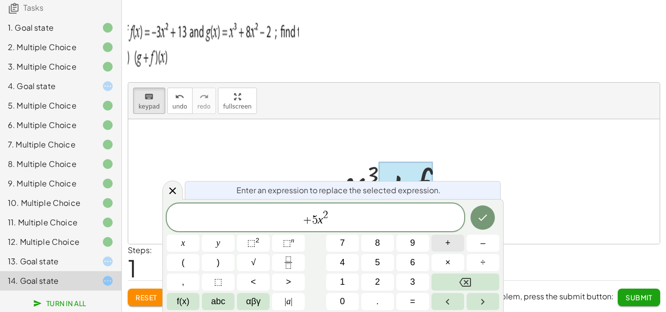
click at [449, 241] on span "+" at bounding box center [447, 243] width 5 height 13
click at [338, 277] on button "1" at bounding box center [342, 282] width 33 height 17
click at [485, 211] on button "Done" at bounding box center [482, 218] width 24 height 24
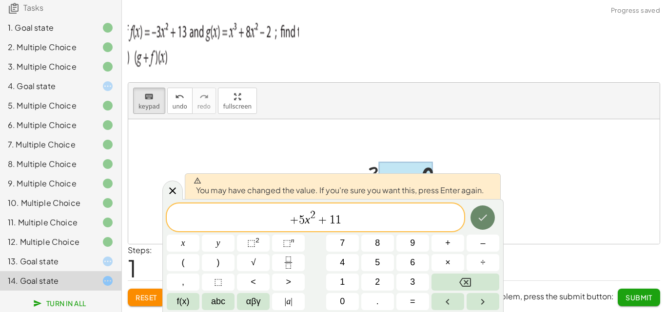
click at [485, 211] on button "Done" at bounding box center [482, 218] width 24 height 24
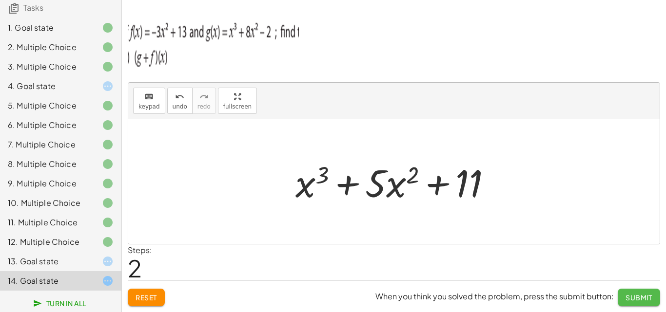
click at [635, 292] on button "Submit" at bounding box center [638, 298] width 42 height 18
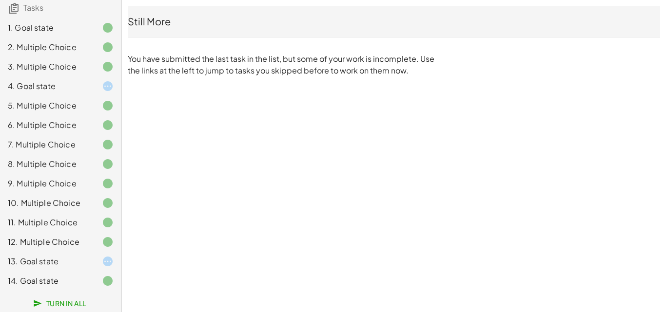
click at [87, 253] on div "13. Goal state" at bounding box center [60, 261] width 121 height 19
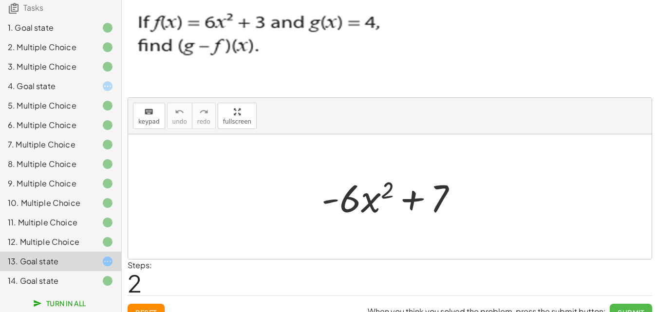
click at [625, 306] on button "Submit" at bounding box center [631, 313] width 42 height 18
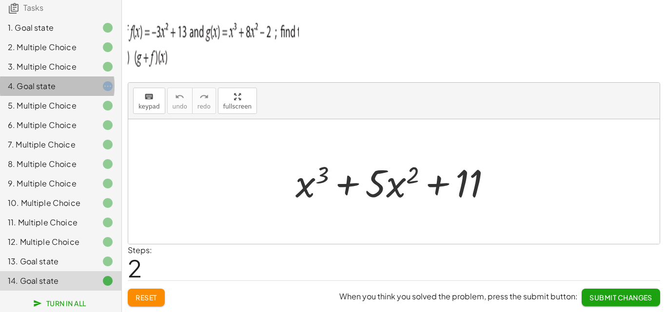
click at [72, 80] on div "4. Goal state" at bounding box center [47, 86] width 78 height 12
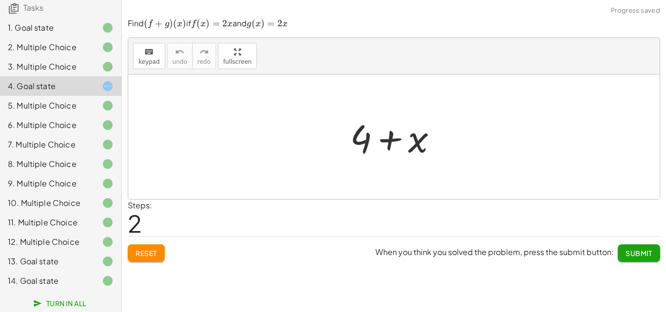
click at [401, 145] on div at bounding box center [397, 137] width 105 height 50
click at [149, 44] on button "keyboard keypad" at bounding box center [149, 56] width 32 height 26
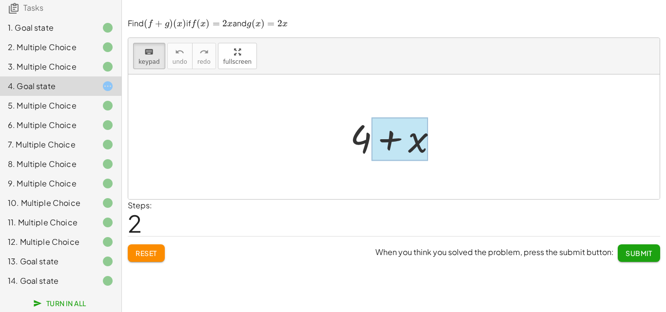
click at [394, 154] on div at bounding box center [399, 138] width 57 height 43
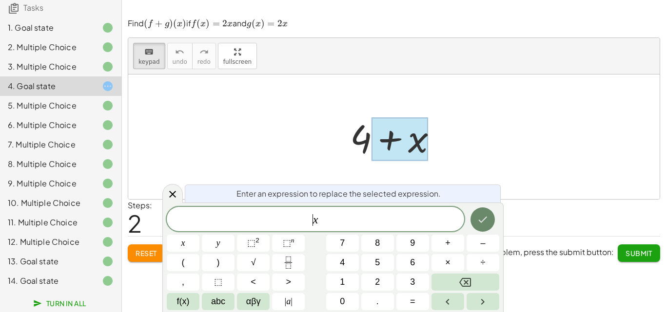
click at [484, 219] on icon "Done" at bounding box center [482, 220] width 9 height 6
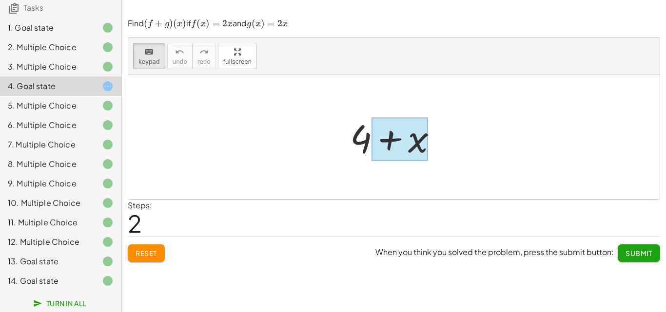
click at [422, 156] on div at bounding box center [399, 138] width 57 height 43
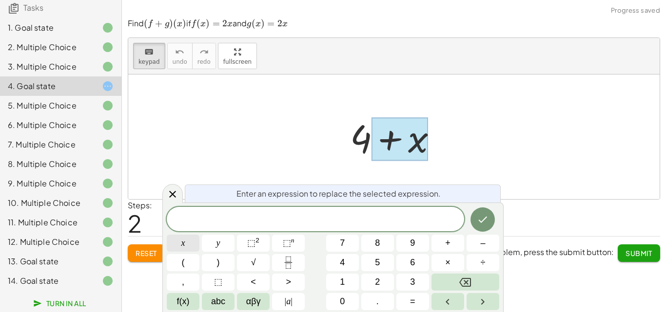
click at [178, 243] on button "x" at bounding box center [183, 243] width 33 height 17
click at [478, 222] on icon "Done" at bounding box center [483, 220] width 12 height 12
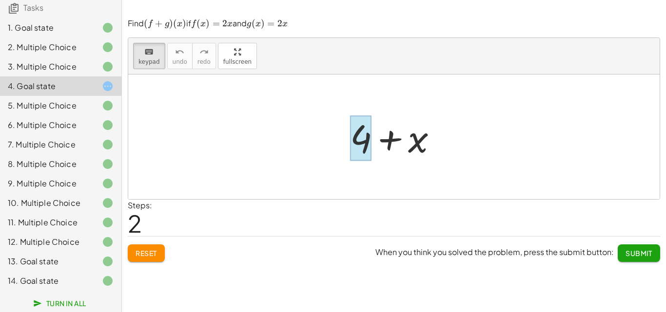
click at [354, 134] on div at bounding box center [360, 137] width 21 height 45
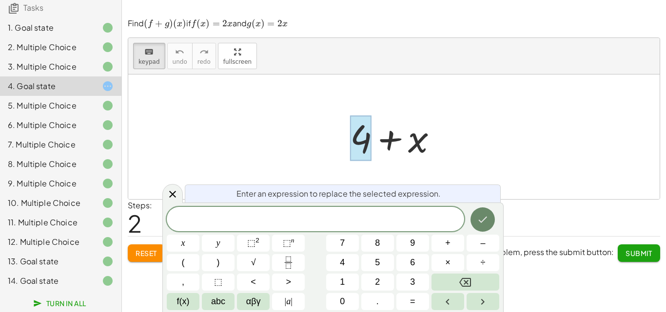
click at [478, 223] on icon "Done" at bounding box center [483, 220] width 12 height 12
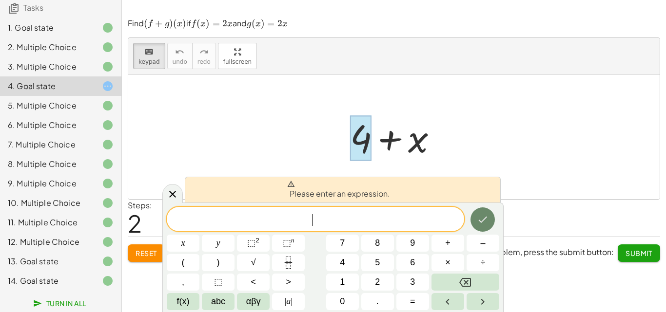
click at [478, 223] on icon "Done" at bounding box center [483, 220] width 12 height 12
click at [174, 194] on icon at bounding box center [173, 194] width 12 height 12
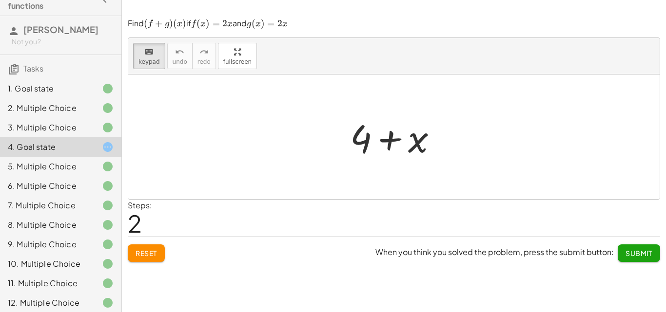
scroll to position [7, 0]
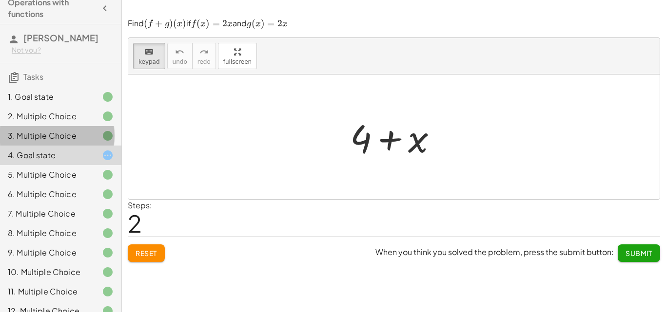
click at [47, 165] on div "3. Multiple Choice" at bounding box center [60, 174] width 121 height 19
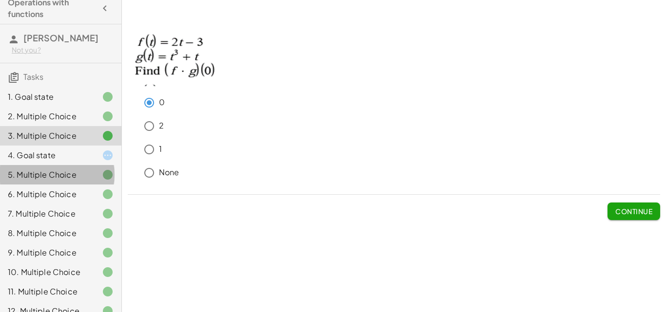
click at [59, 173] on div "5. Multiple Choice" at bounding box center [47, 175] width 78 height 12
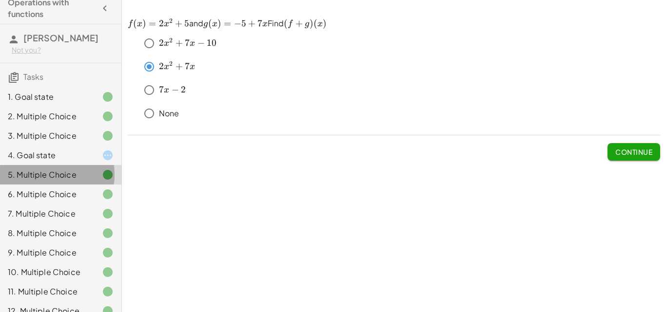
click at [59, 173] on div "5. Multiple Choice" at bounding box center [47, 175] width 78 height 12
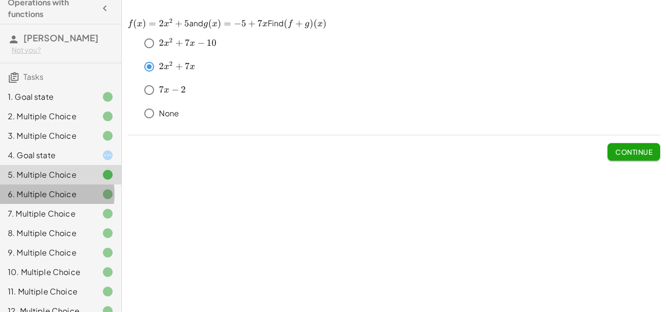
click at [54, 197] on div "6. Multiple Choice" at bounding box center [47, 195] width 78 height 12
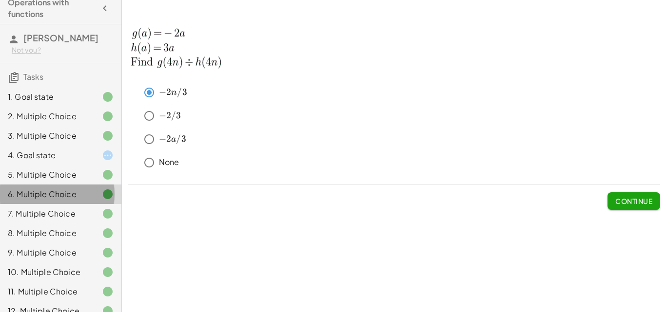
click at [54, 197] on div "6. Multiple Choice" at bounding box center [47, 195] width 78 height 12
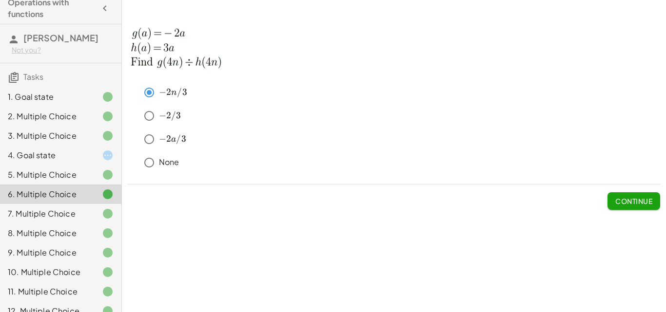
click at [54, 243] on div "7. Multiple Choice" at bounding box center [60, 252] width 121 height 19
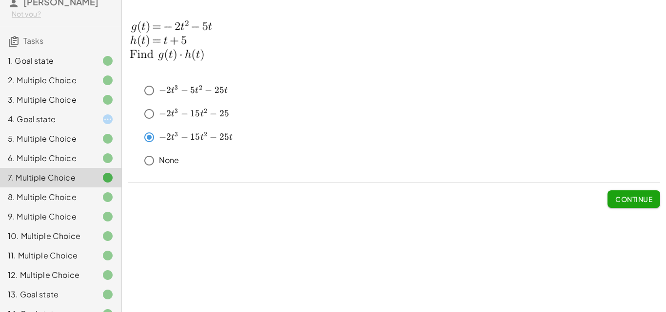
scroll to position [84, 0]
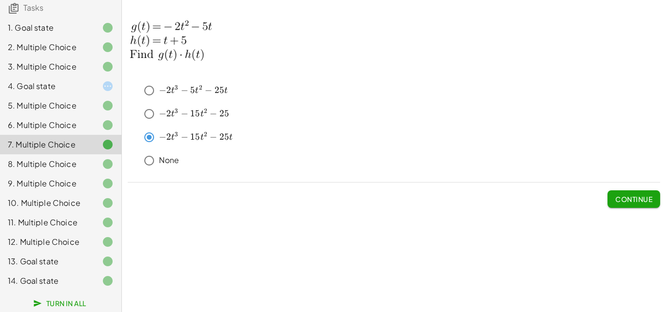
click at [48, 84] on div "4. Goal state" at bounding box center [47, 86] width 78 height 12
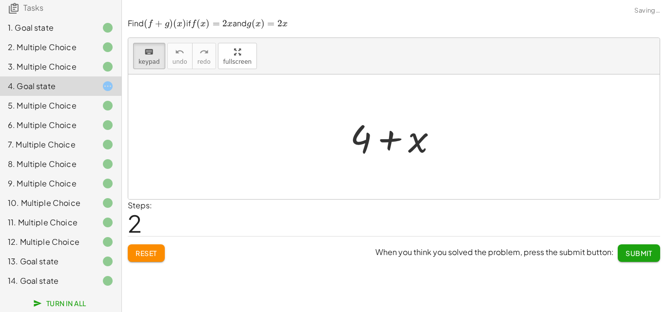
click at [648, 257] on span "Submit" at bounding box center [638, 253] width 27 height 9
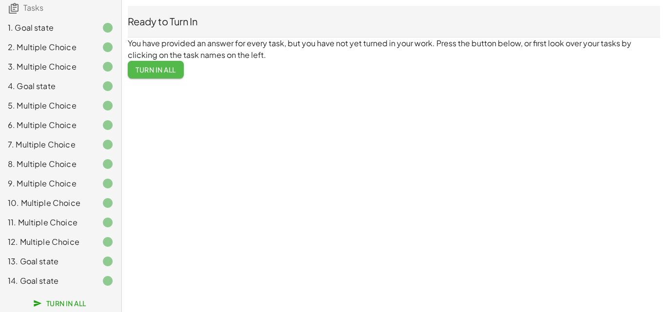
click at [147, 64] on button "Turn In All" at bounding box center [156, 70] width 56 height 18
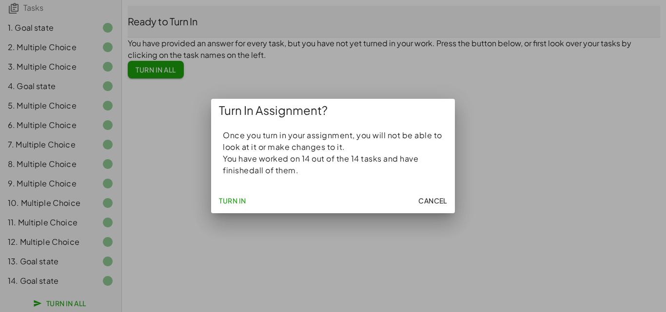
click at [226, 199] on span "Turn In" at bounding box center [232, 200] width 27 height 9
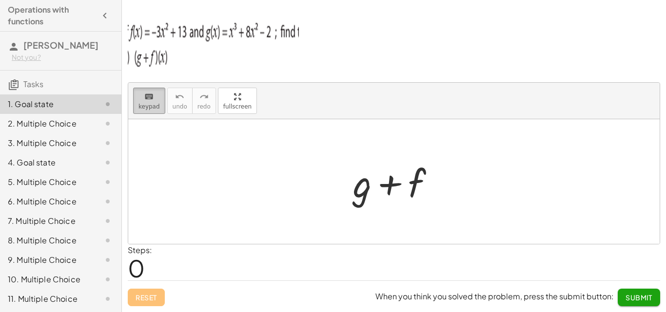
click at [148, 113] on button "keyboard keypad" at bounding box center [149, 101] width 32 height 26
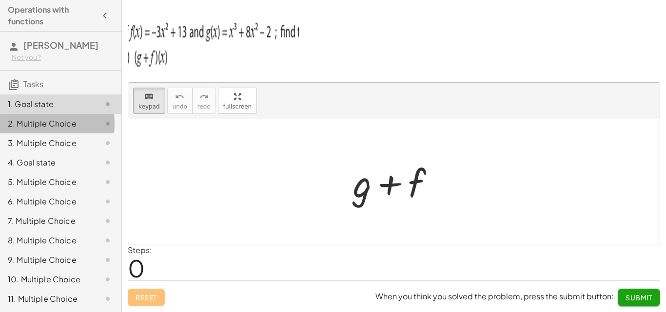
click at [86, 124] on div at bounding box center [99, 124] width 27 height 12
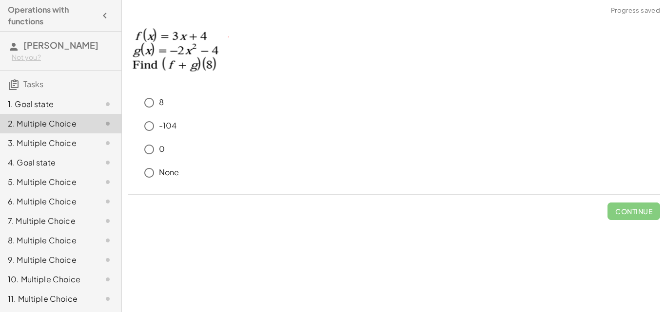
click at [90, 107] on div at bounding box center [99, 104] width 27 height 12
